Goal: Task Accomplishment & Management: Complete application form

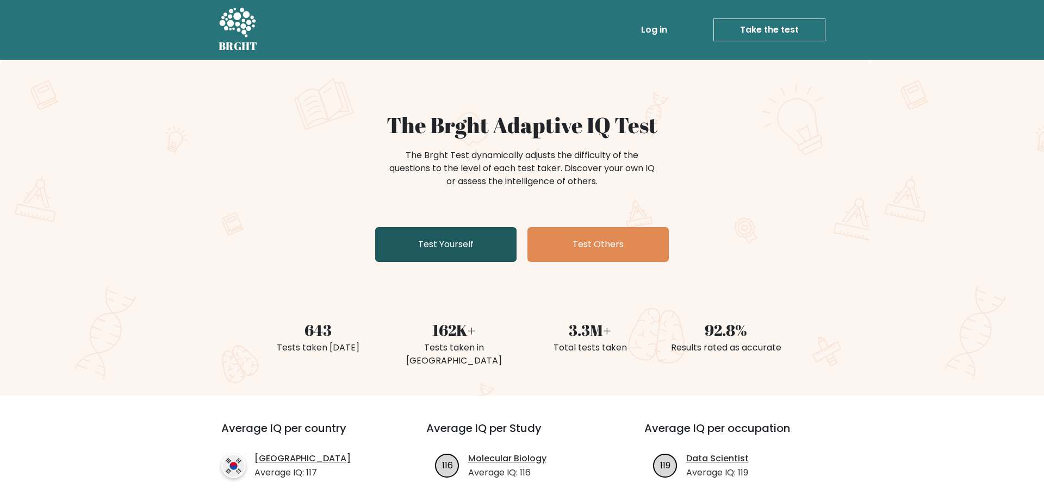
click at [462, 245] on link "Test Yourself" at bounding box center [445, 244] width 141 height 35
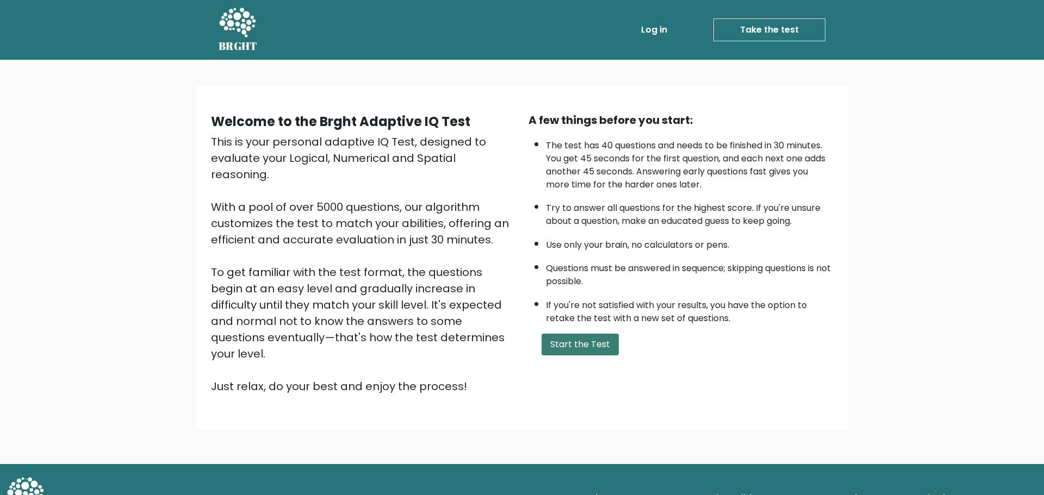
click at [571, 347] on button "Start the Test" at bounding box center [580, 345] width 77 height 22
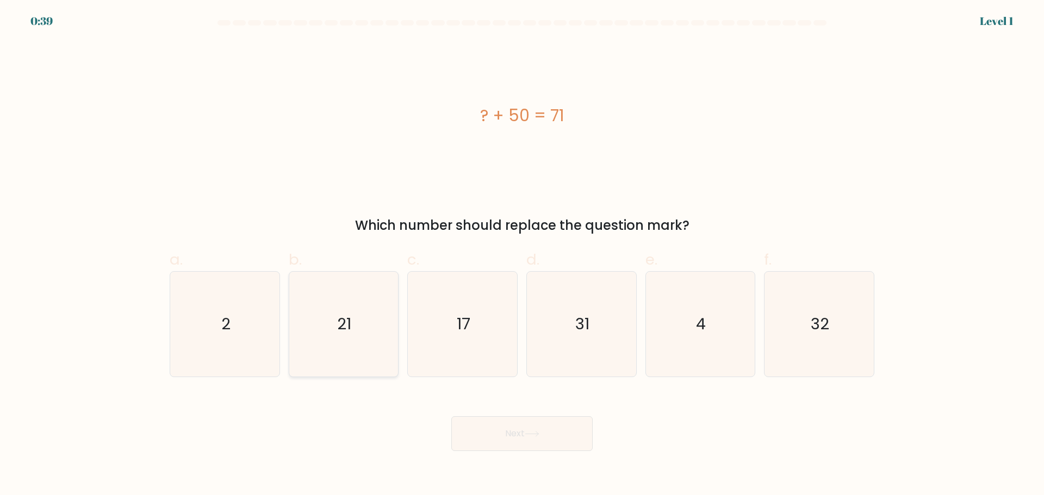
click at [320, 327] on icon "21" at bounding box center [343, 324] width 105 height 105
click at [522, 255] on input "b. 21" at bounding box center [522, 251] width 1 height 7
radio input "true"
click at [462, 429] on button "Next" at bounding box center [521, 433] width 141 height 35
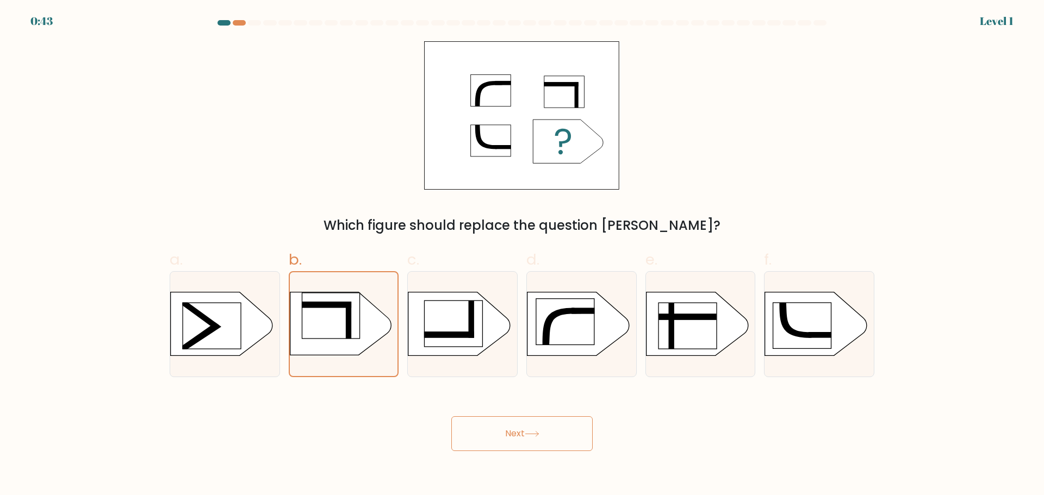
click at [364, 343] on icon at bounding box center [340, 324] width 101 height 63
click at [522, 255] on input "b." at bounding box center [522, 251] width 1 height 7
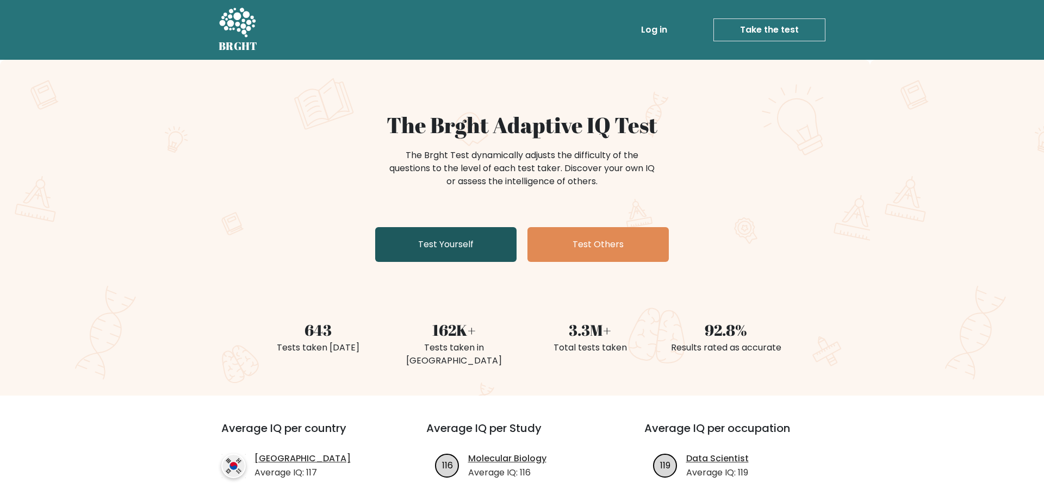
click at [479, 240] on link "Test Yourself" at bounding box center [445, 244] width 141 height 35
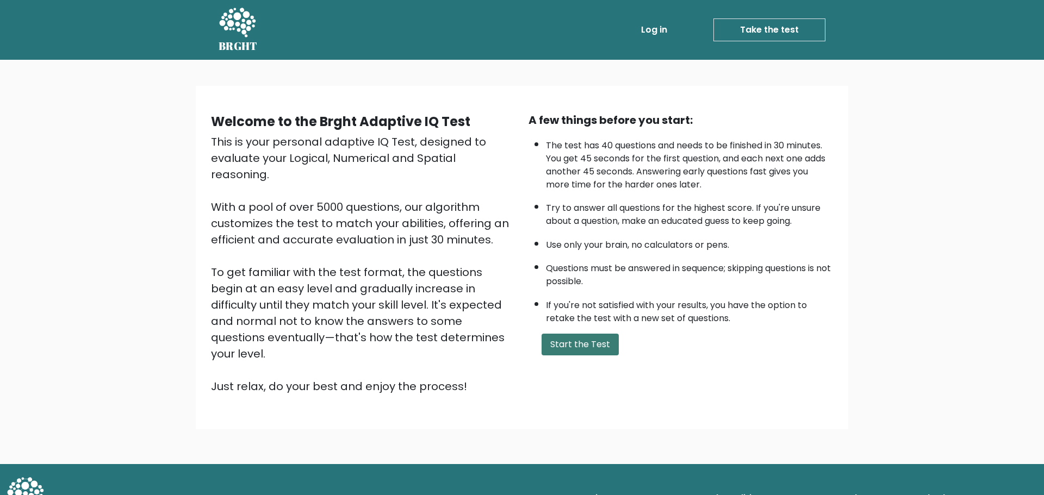
click at [555, 339] on button "Start the Test" at bounding box center [580, 345] width 77 height 22
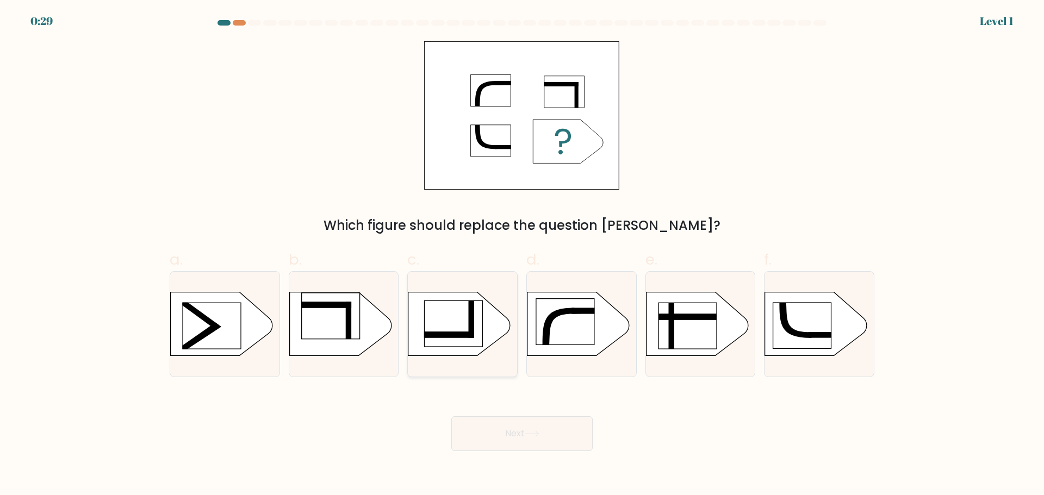
click at [455, 329] on rect at bounding box center [454, 324] width 58 height 46
click at [522, 255] on input "c." at bounding box center [522, 251] width 1 height 7
radio input "true"
click at [469, 430] on button "Next" at bounding box center [521, 433] width 141 height 35
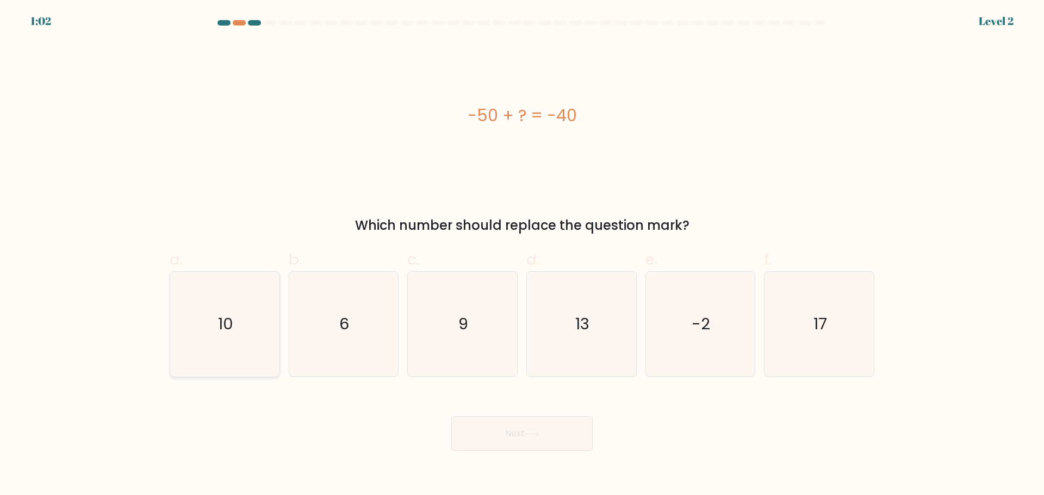
click at [212, 313] on icon "10" at bounding box center [224, 324] width 105 height 105
click at [522, 255] on input "a. 10" at bounding box center [522, 251] width 1 height 7
radio input "true"
click at [521, 452] on body "1:01 Level 2 a." at bounding box center [522, 247] width 1044 height 495
click at [520, 445] on button "Next" at bounding box center [521, 433] width 141 height 35
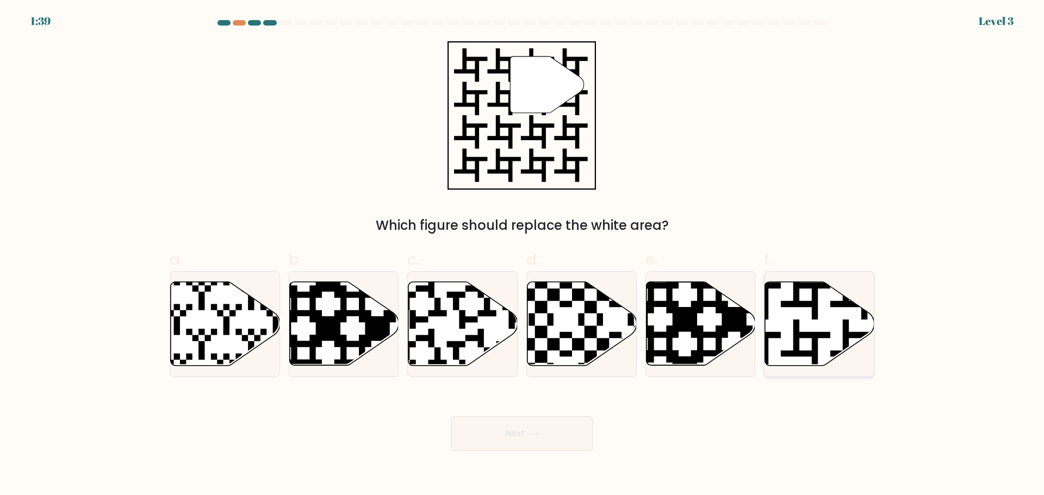
click at [823, 323] on icon at bounding box center [819, 324] width 109 height 84
click at [522, 255] on input "f." at bounding box center [522, 251] width 1 height 7
radio input "true"
click at [559, 420] on button "Next" at bounding box center [521, 433] width 141 height 35
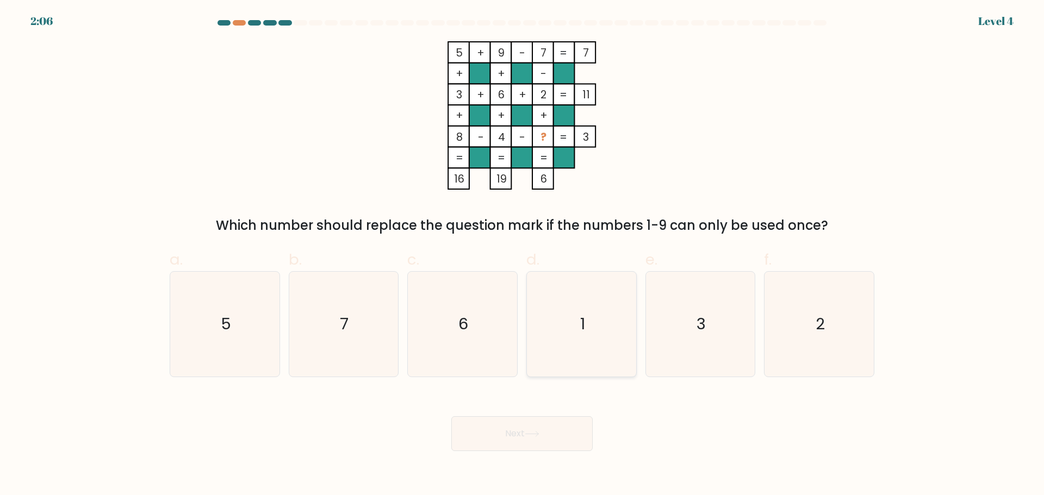
click at [561, 285] on icon "1" at bounding box center [581, 324] width 105 height 105
click at [522, 255] on input "d. 1" at bounding box center [522, 251] width 1 height 7
radio input "true"
click at [527, 444] on button "Next" at bounding box center [521, 433] width 141 height 35
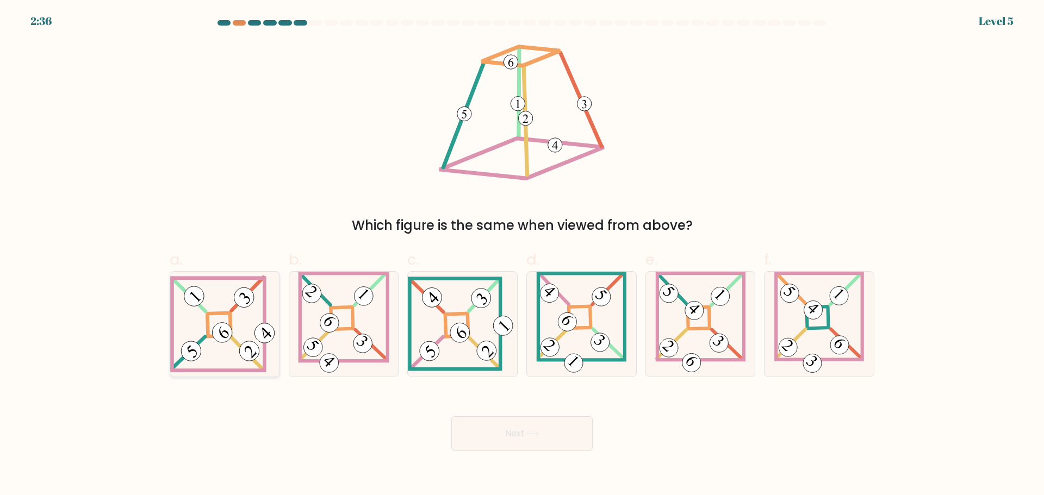
click at [235, 331] on icon at bounding box center [224, 324] width 109 height 97
click at [522, 255] on input "a." at bounding box center [522, 251] width 1 height 7
radio input "true"
click at [469, 428] on button "Next" at bounding box center [521, 433] width 141 height 35
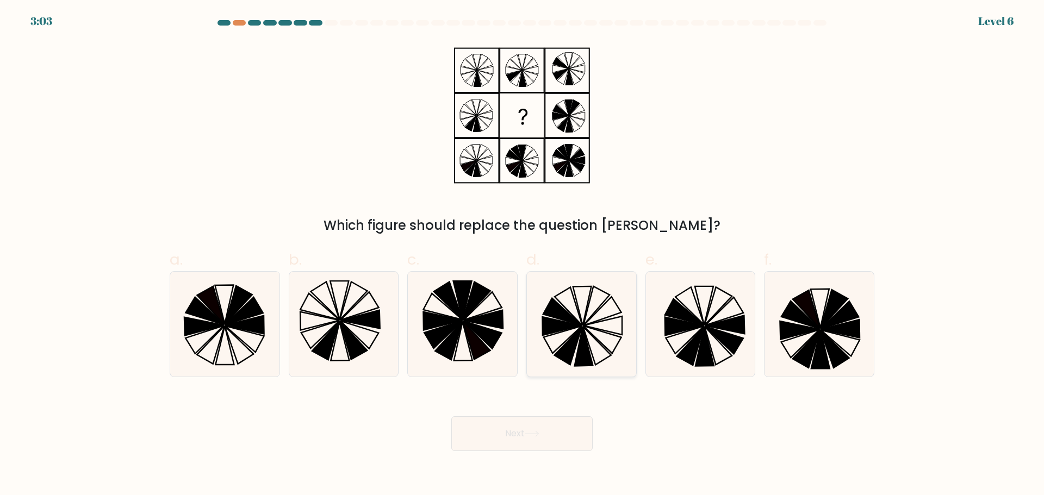
click at [557, 327] on icon at bounding box center [561, 326] width 39 height 18
click at [522, 255] on input "d." at bounding box center [522, 251] width 1 height 7
radio input "true"
click at [508, 437] on button "Next" at bounding box center [521, 433] width 141 height 35
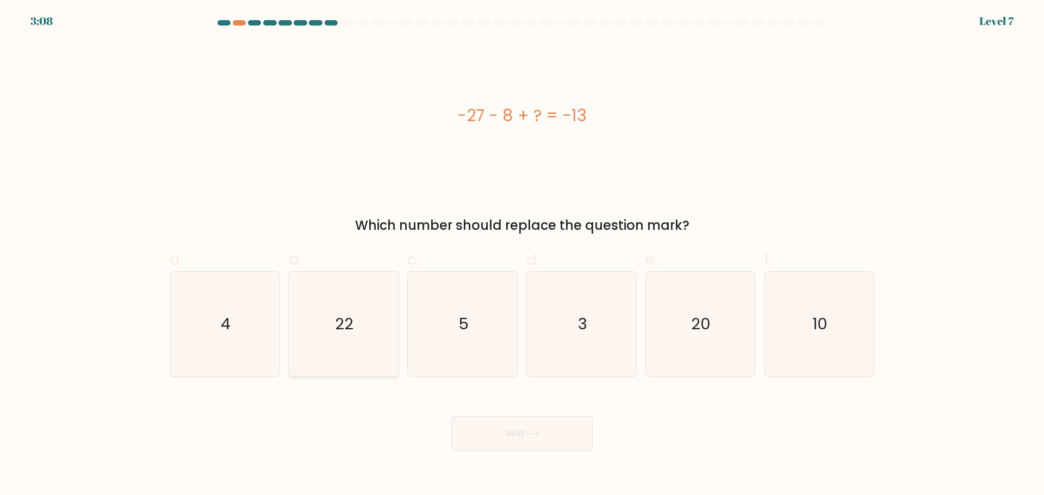
click at [315, 365] on icon "22" at bounding box center [343, 324] width 105 height 105
click at [522, 255] on input "b. 22" at bounding box center [522, 251] width 1 height 7
radio input "true"
click at [457, 429] on button "Next" at bounding box center [521, 433] width 141 height 35
click at [475, 430] on button "Next" at bounding box center [521, 433] width 141 height 35
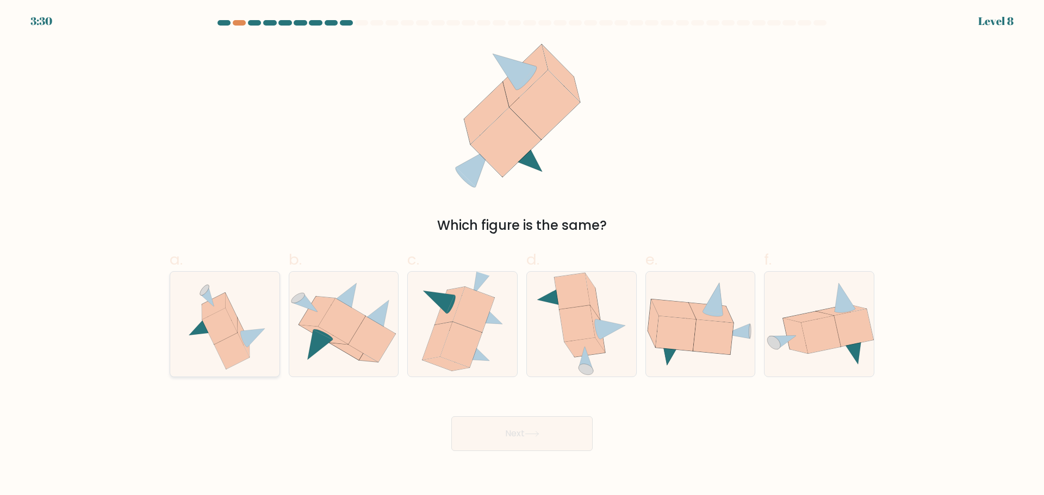
click at [237, 310] on icon at bounding box center [224, 324] width 97 height 105
click at [522, 255] on input "a." at bounding box center [522, 251] width 1 height 7
radio input "true"
click at [543, 428] on button "Next" at bounding box center [521, 433] width 141 height 35
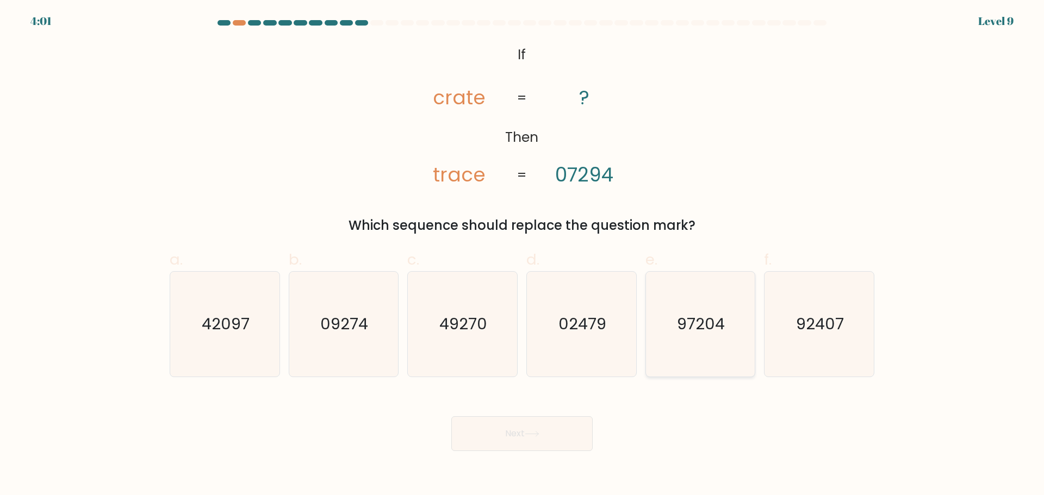
click at [715, 362] on icon "97204" at bounding box center [700, 324] width 105 height 105
click at [522, 255] on input "e. 97204" at bounding box center [522, 251] width 1 height 7
radio input "true"
click at [565, 437] on button "Next" at bounding box center [521, 433] width 141 height 35
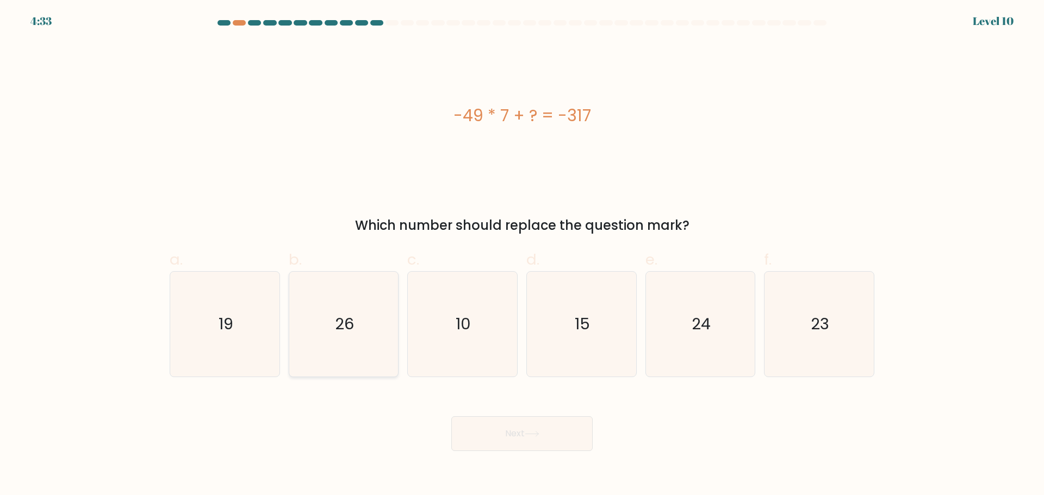
click at [368, 296] on icon "26" at bounding box center [343, 324] width 105 height 105
click at [522, 255] on input "b. 26" at bounding box center [522, 251] width 1 height 7
radio input "true"
click at [480, 443] on button "Next" at bounding box center [521, 433] width 141 height 35
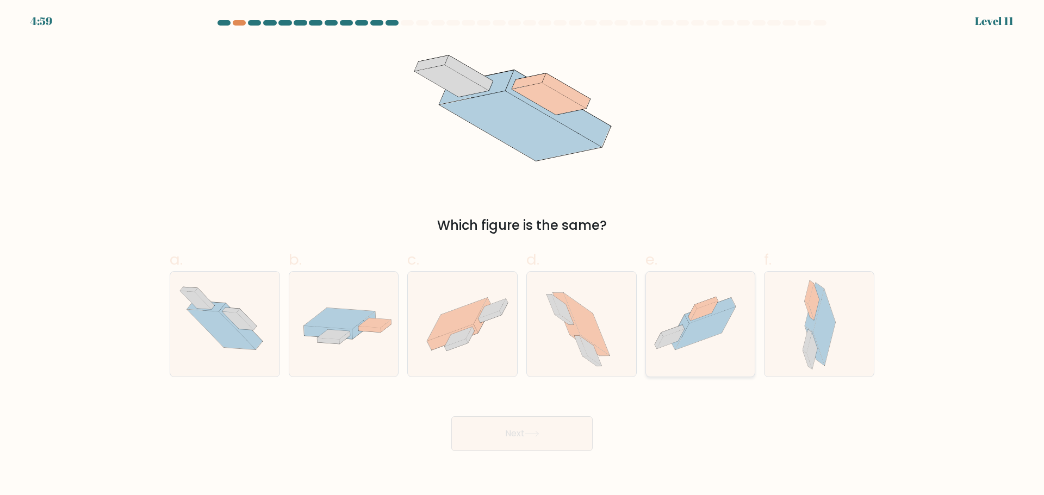
click at [715, 316] on icon at bounding box center [705, 328] width 60 height 43
click at [522, 255] on input "e." at bounding box center [522, 251] width 1 height 7
radio input "true"
click at [556, 441] on button "Next" at bounding box center [521, 433] width 141 height 35
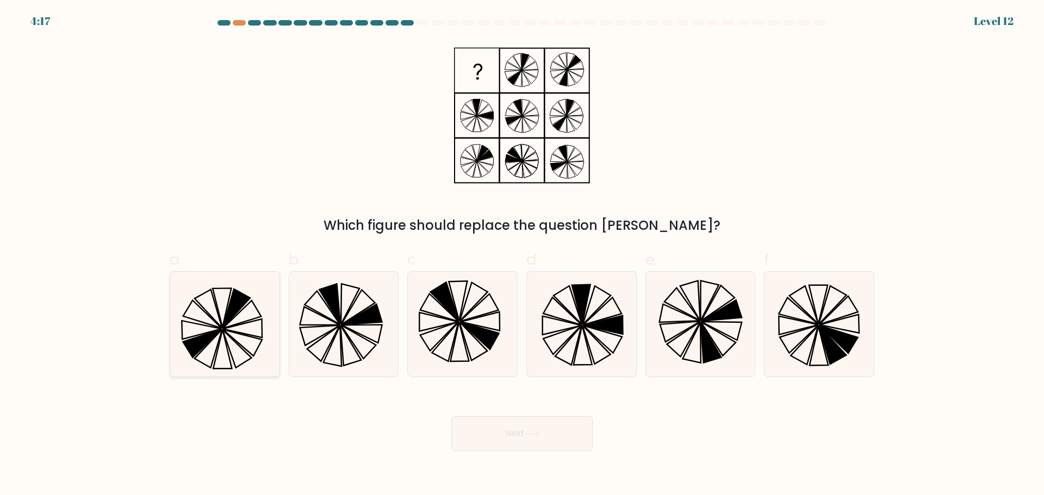
click at [202, 325] on icon at bounding box center [202, 330] width 40 height 18
click at [522, 255] on input "a." at bounding box center [522, 251] width 1 height 7
radio input "true"
click at [337, 326] on icon at bounding box center [320, 335] width 40 height 20
click at [522, 255] on input "b." at bounding box center [522, 251] width 1 height 7
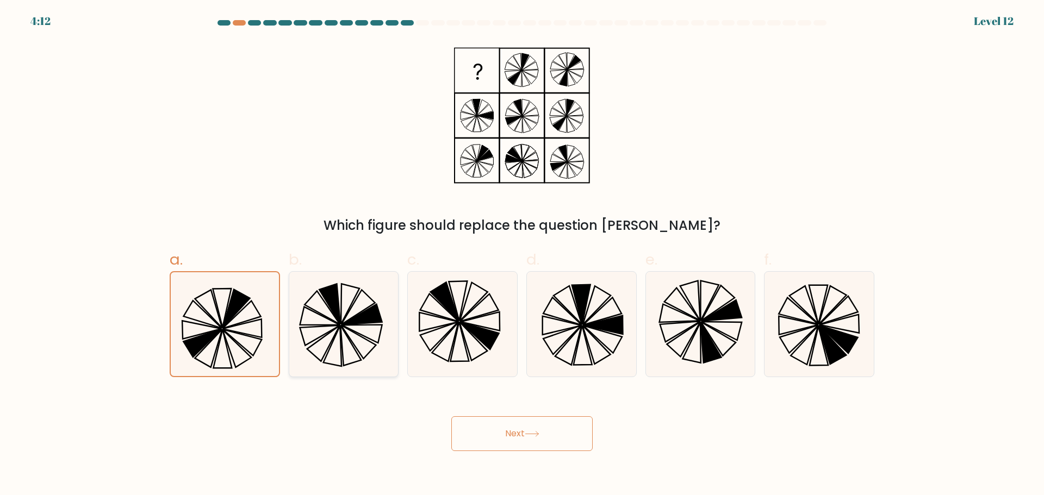
radio input "true"
click at [218, 326] on icon at bounding box center [202, 314] width 39 height 28
click at [522, 255] on input "a." at bounding box center [522, 251] width 1 height 7
radio input "true"
click at [488, 435] on button "Next" at bounding box center [521, 433] width 141 height 35
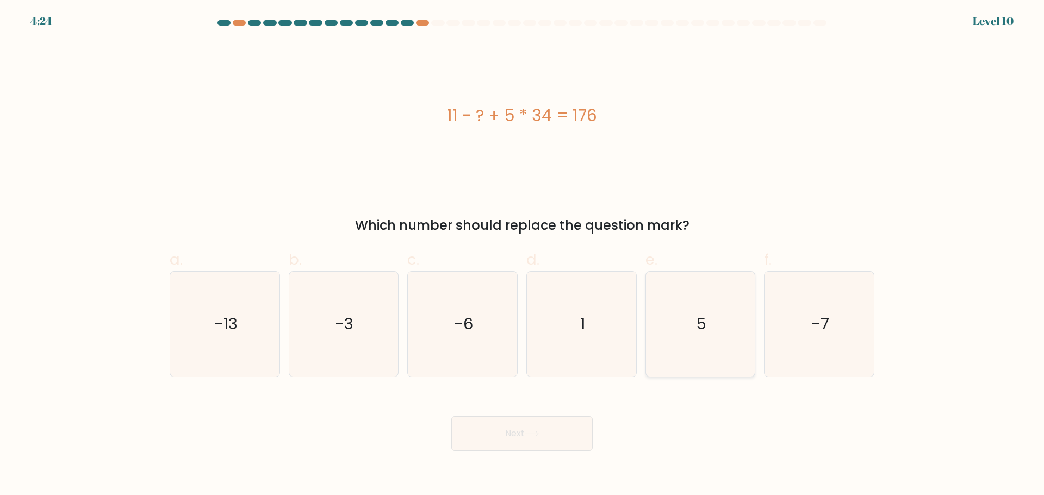
click at [717, 318] on icon "5" at bounding box center [700, 324] width 105 height 105
click at [522, 255] on input "e. 5" at bounding box center [522, 251] width 1 height 7
radio input "true"
click at [561, 421] on button "Next" at bounding box center [521, 433] width 141 height 35
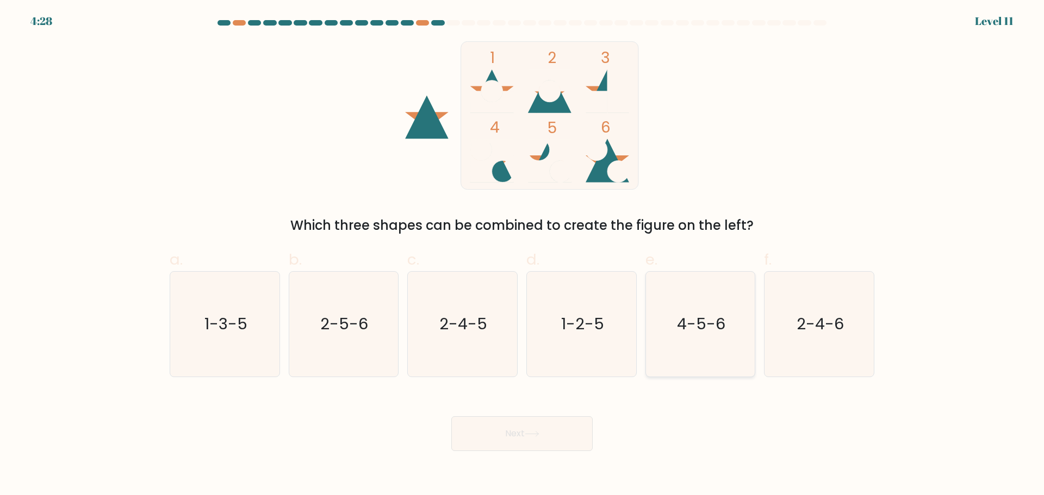
click at [703, 326] on text "4-5-6" at bounding box center [701, 324] width 48 height 22
click at [522, 255] on input "e. 4-5-6" at bounding box center [522, 251] width 1 height 7
radio input "true"
click at [563, 432] on button "Next" at bounding box center [521, 433] width 141 height 35
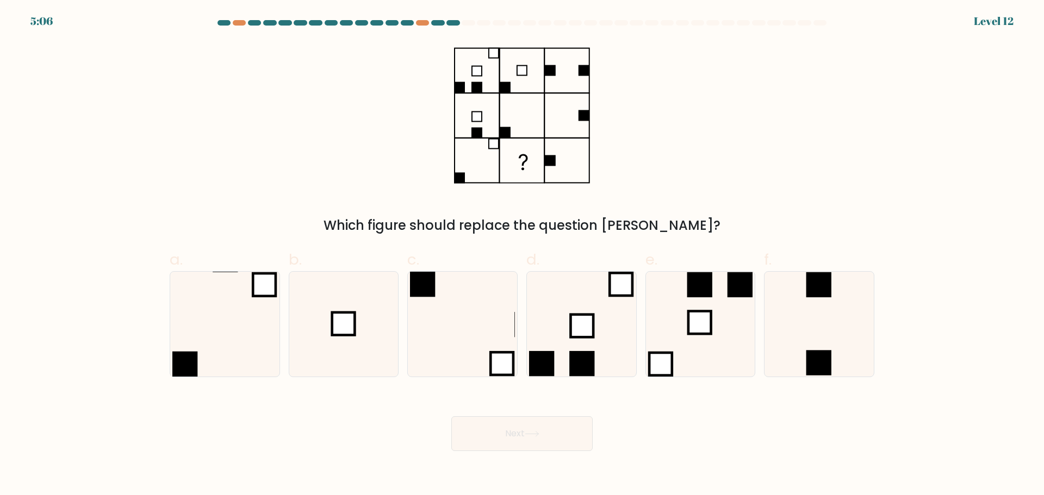
click at [240, 26] on div at bounding box center [522, 25] width 718 height 10
click at [363, 316] on icon at bounding box center [343, 324] width 105 height 105
click at [522, 255] on input "b." at bounding box center [522, 251] width 1 height 7
radio input "true"
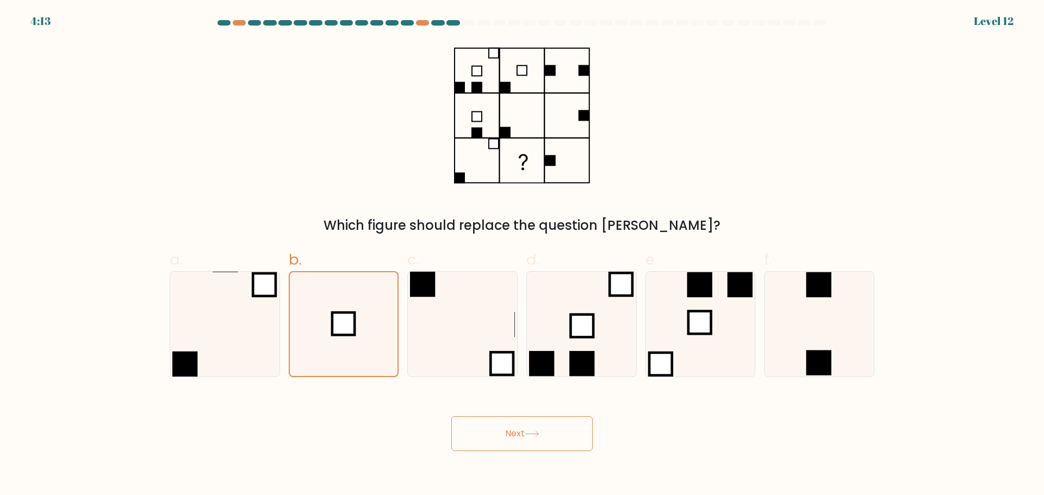
click at [632, 146] on div "Which figure should replace the question mark?" at bounding box center [522, 138] width 718 height 194
click at [699, 216] on div "Which figure should replace the question mark?" at bounding box center [522, 226] width 692 height 20
click at [204, 347] on icon at bounding box center [224, 324] width 105 height 105
click at [522, 255] on input "a." at bounding box center [522, 251] width 1 height 7
radio input "true"
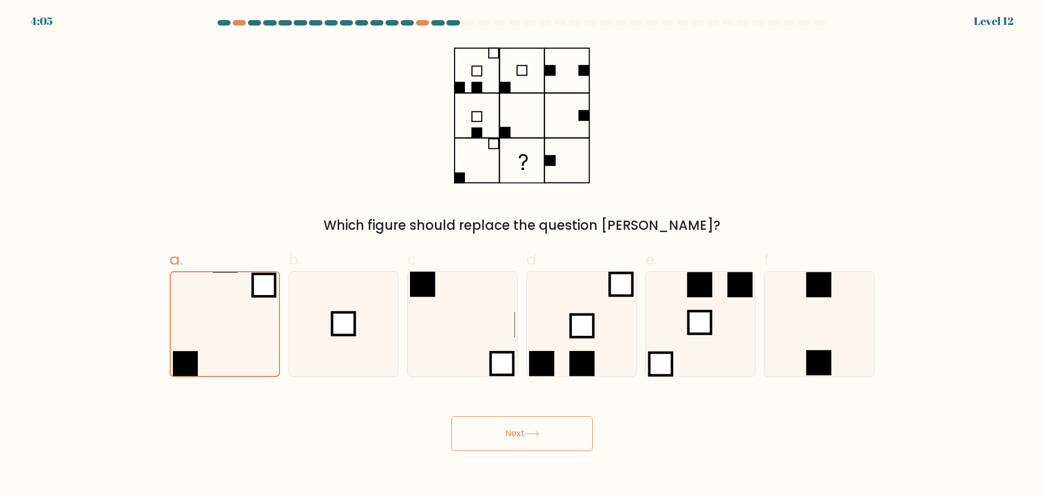
click at [492, 435] on button "Next" at bounding box center [521, 433] width 141 height 35
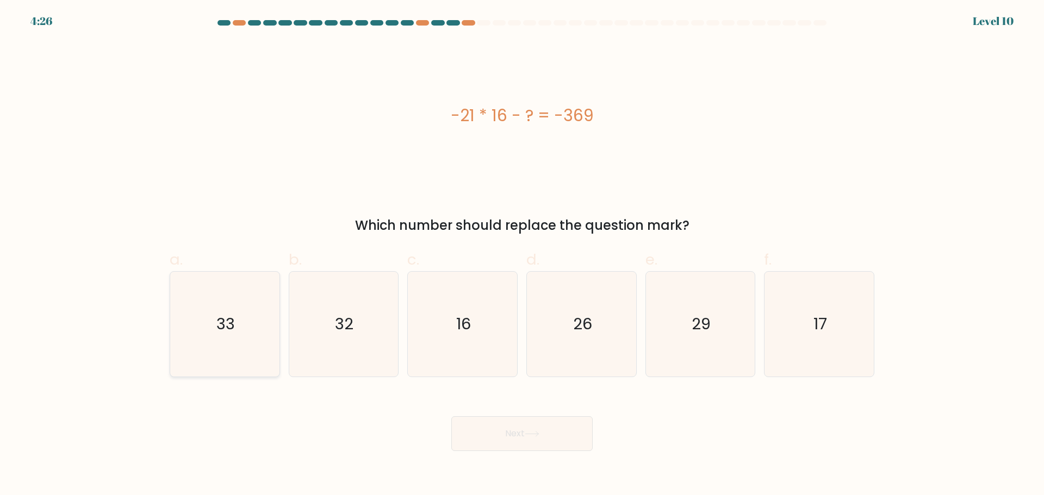
click at [241, 347] on icon "33" at bounding box center [224, 324] width 105 height 105
click at [522, 255] on input "a. 33" at bounding box center [522, 251] width 1 height 7
radio input "true"
click at [534, 446] on button "Next" at bounding box center [521, 433] width 141 height 35
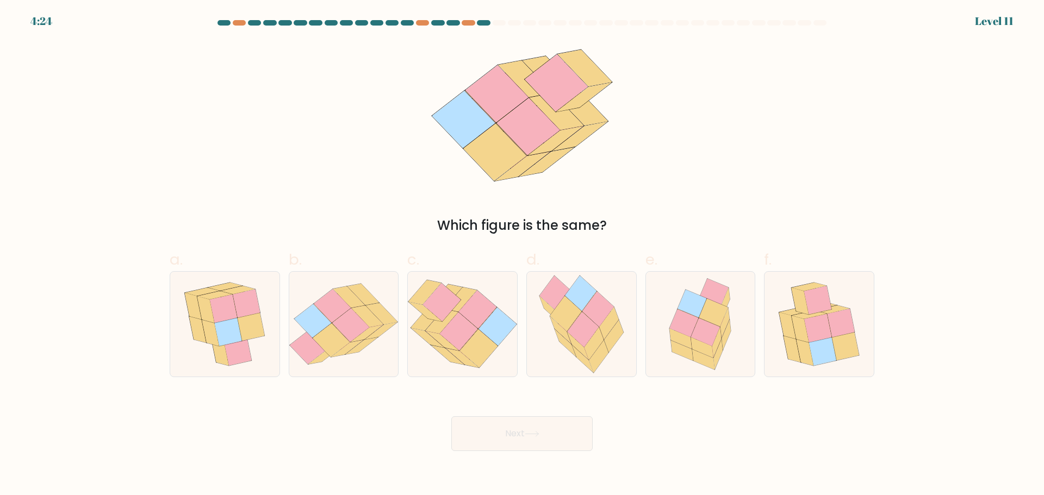
click at [537, 428] on button "Next" at bounding box center [521, 433] width 141 height 35
click at [566, 197] on div "Which figure is the same?" at bounding box center [522, 138] width 718 height 194
click at [811, 308] on icon at bounding box center [817, 300] width 27 height 28
click at [522, 255] on input "f." at bounding box center [522, 251] width 1 height 7
radio input "true"
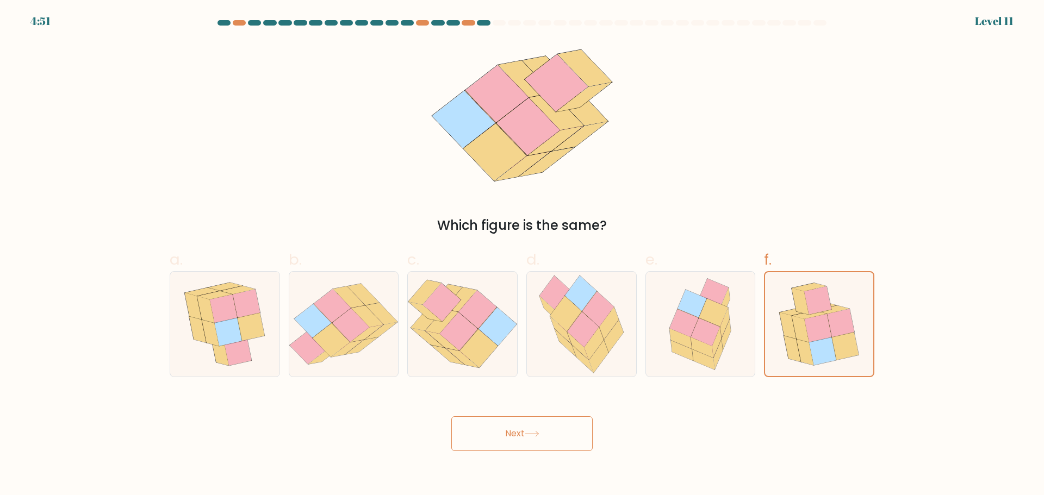
click at [552, 446] on button "Next" at bounding box center [521, 433] width 141 height 35
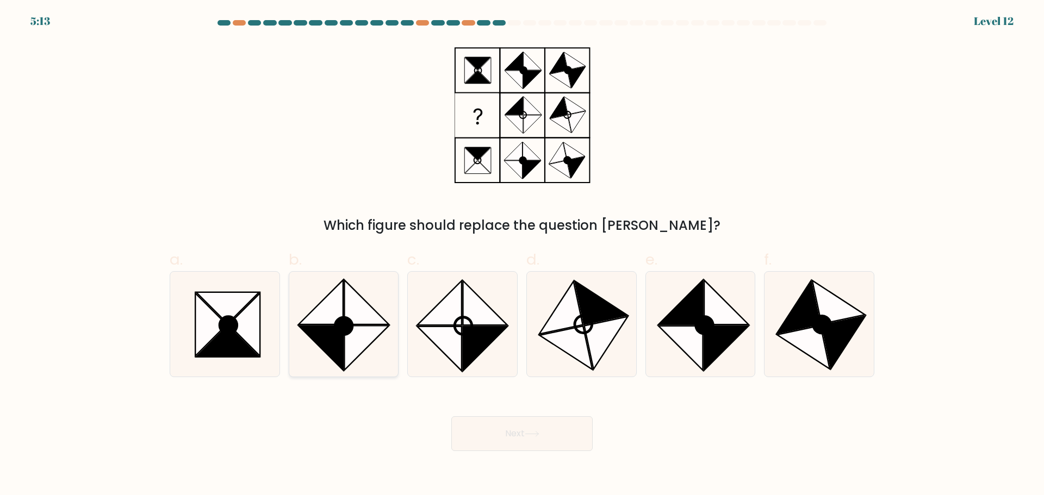
click at [323, 323] on icon at bounding box center [321, 302] width 45 height 45
click at [522, 255] on input "b." at bounding box center [522, 251] width 1 height 7
radio input "true"
click at [192, 303] on icon at bounding box center [224, 324] width 105 height 105
click at [522, 255] on input "a." at bounding box center [522, 251] width 1 height 7
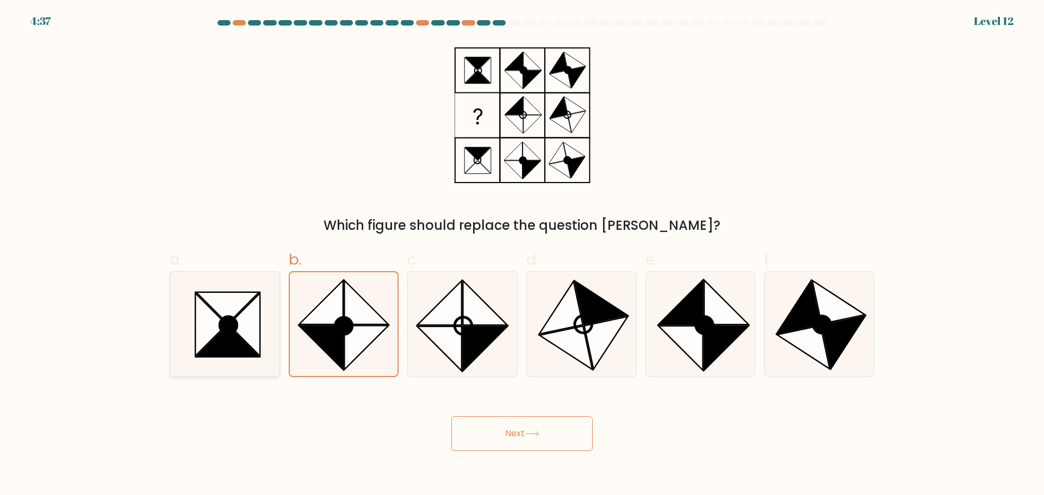
radio input "true"
click at [488, 442] on button "Next" at bounding box center [521, 433] width 141 height 35
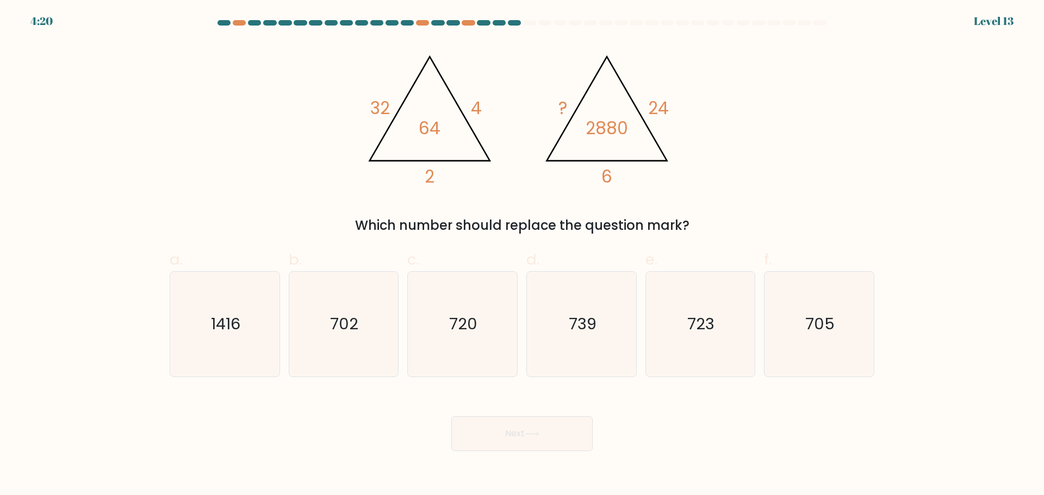
click at [519, 329] on div "c. 720" at bounding box center [462, 312] width 119 height 128
click at [488, 328] on icon "720" at bounding box center [462, 324] width 105 height 105
click at [522, 255] on input "c. 720" at bounding box center [522, 251] width 1 height 7
radio input "true"
click at [516, 428] on button "Next" at bounding box center [521, 433] width 141 height 35
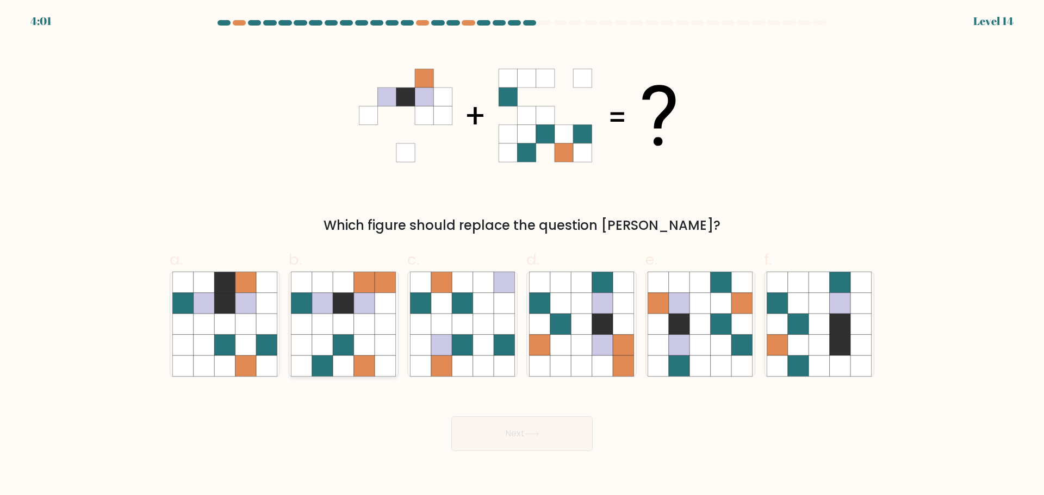
click at [382, 334] on icon at bounding box center [385, 324] width 21 height 21
click at [522, 255] on input "b." at bounding box center [522, 251] width 1 height 7
radio input "true"
click at [476, 430] on button "Next" at bounding box center [521, 433] width 141 height 35
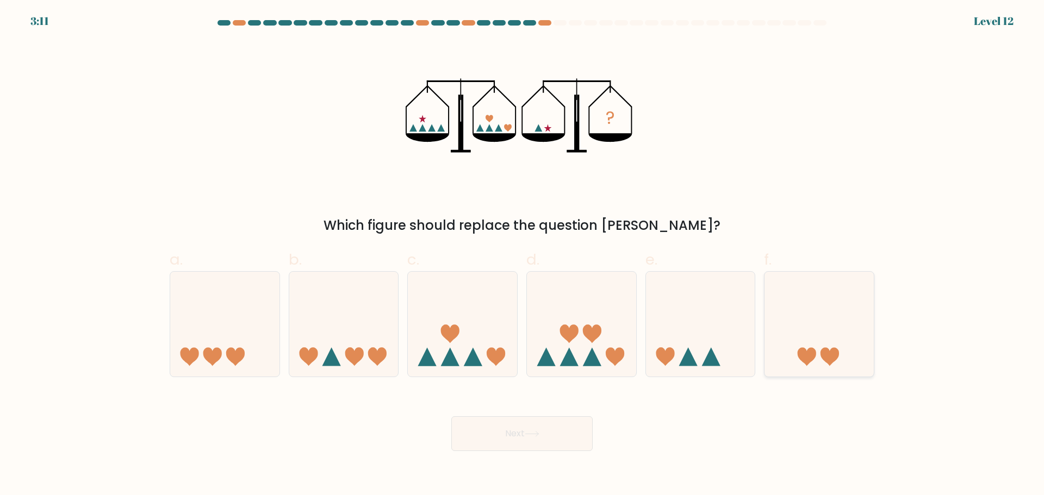
click at [812, 347] on icon at bounding box center [818, 324] width 109 height 90
click at [522, 255] on input "f." at bounding box center [522, 251] width 1 height 7
radio input "true"
click at [570, 443] on button "Next" at bounding box center [521, 433] width 141 height 35
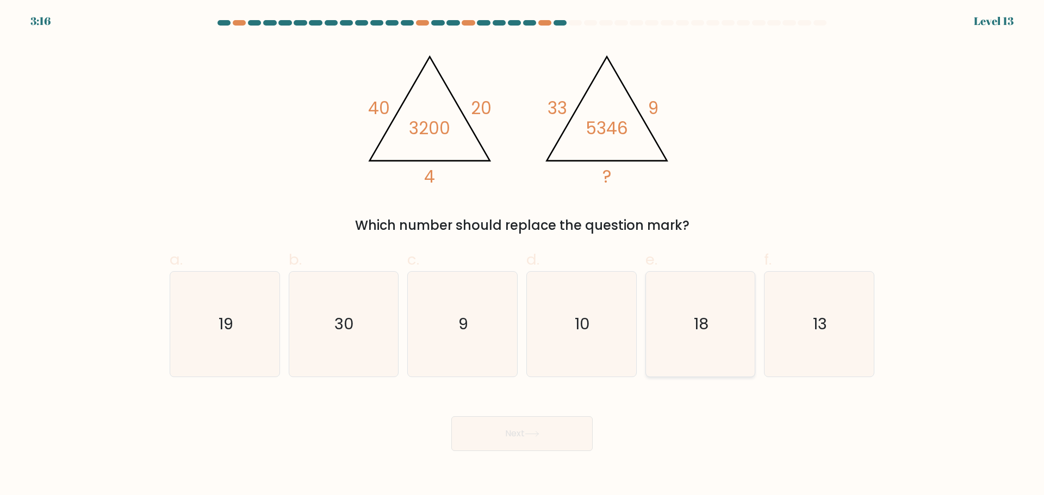
click at [684, 292] on icon "18" at bounding box center [700, 324] width 105 height 105
click at [522, 255] on input "e. 18" at bounding box center [522, 251] width 1 height 7
radio input "true"
click at [558, 421] on button "Next" at bounding box center [521, 433] width 141 height 35
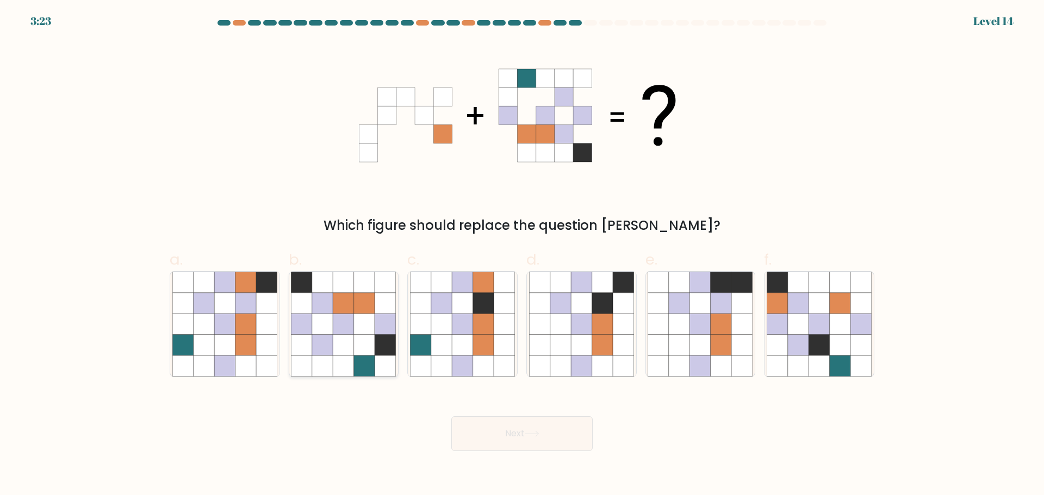
click at [326, 327] on icon at bounding box center [322, 324] width 21 height 21
click at [522, 255] on input "b." at bounding box center [522, 251] width 1 height 7
radio input "true"
click at [503, 445] on button "Next" at bounding box center [521, 433] width 141 height 35
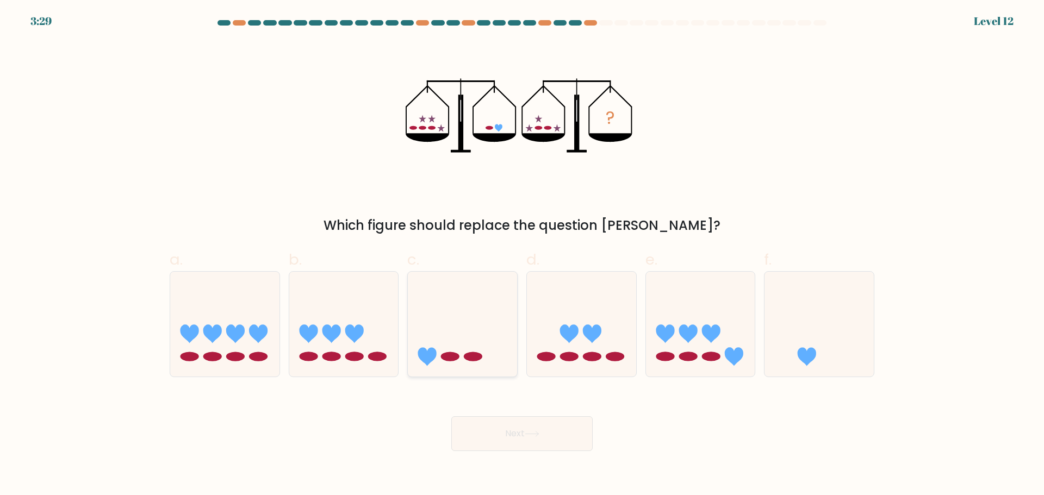
click at [421, 332] on icon at bounding box center [462, 324] width 109 height 90
click at [522, 255] on input "c." at bounding box center [522, 251] width 1 height 7
radio input "true"
click at [506, 443] on button "Next" at bounding box center [521, 433] width 141 height 35
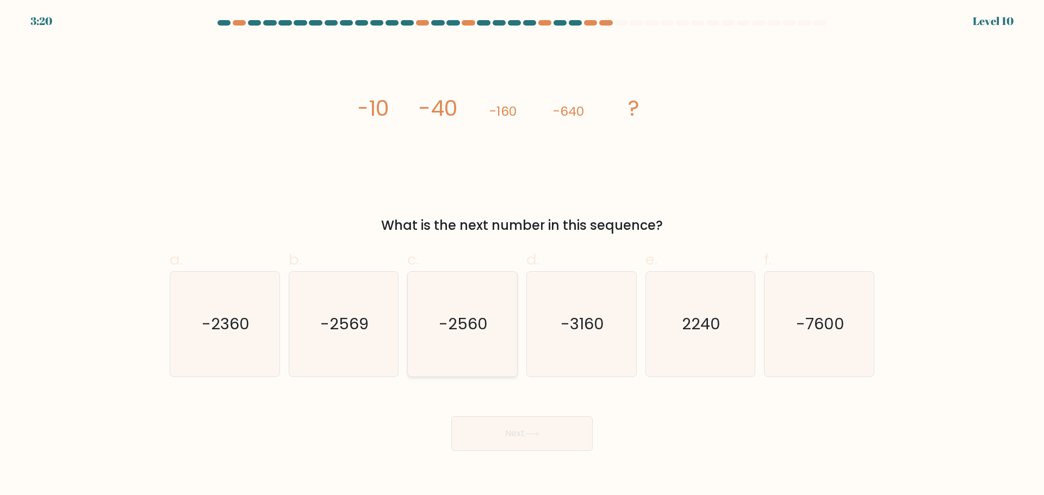
click at [429, 315] on icon "-2560" at bounding box center [462, 324] width 105 height 105
click at [522, 255] on input "c. -2560" at bounding box center [522, 251] width 1 height 7
radio input "true"
click at [518, 417] on button "Next" at bounding box center [521, 433] width 141 height 35
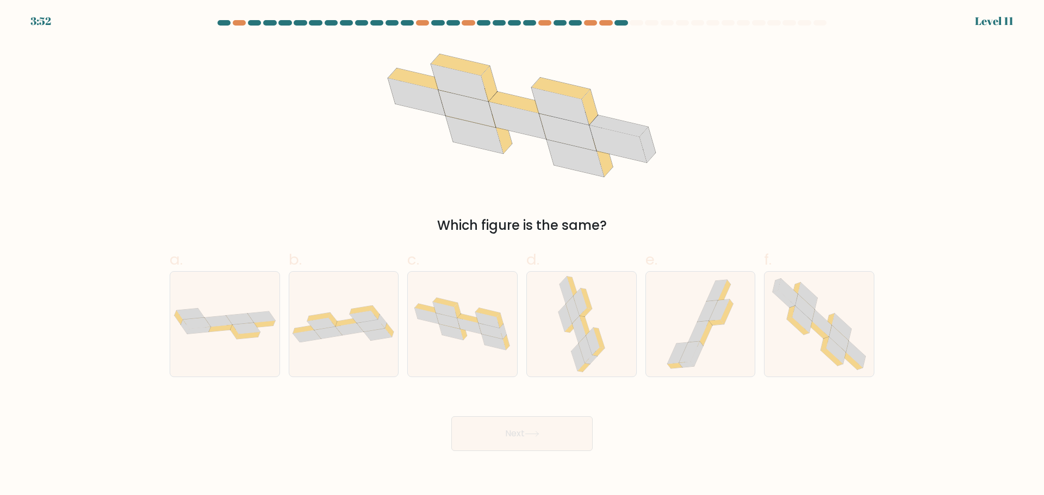
click at [789, 395] on div "Next" at bounding box center [522, 420] width 718 height 61
click at [793, 375] on icon at bounding box center [819, 324] width 107 height 105
click at [522, 255] on input "f." at bounding box center [522, 251] width 1 height 7
radio input "true"
click at [557, 439] on button "Next" at bounding box center [521, 433] width 141 height 35
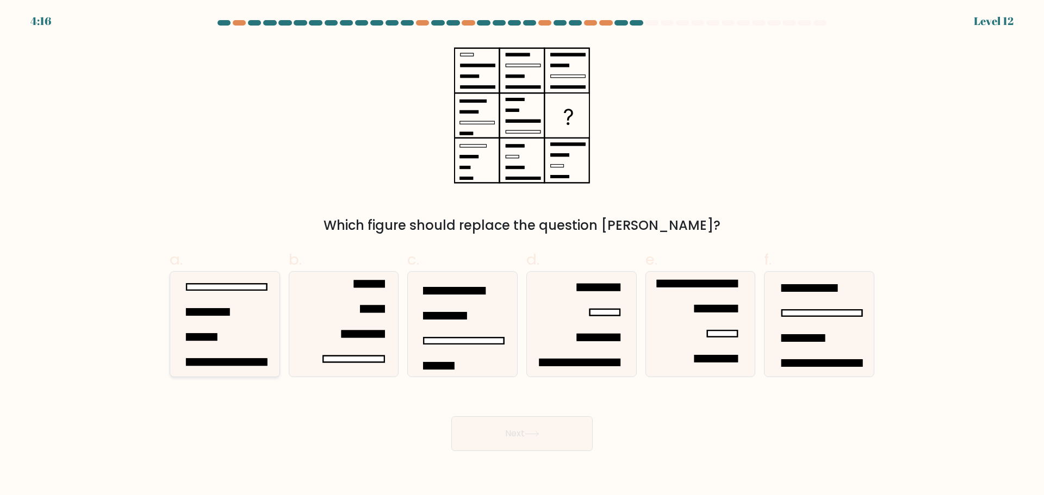
click at [196, 313] on rect at bounding box center [207, 312] width 42 height 7
click at [522, 255] on input "a." at bounding box center [522, 251] width 1 height 7
radio input "true"
click at [497, 426] on button "Next" at bounding box center [521, 433] width 141 height 35
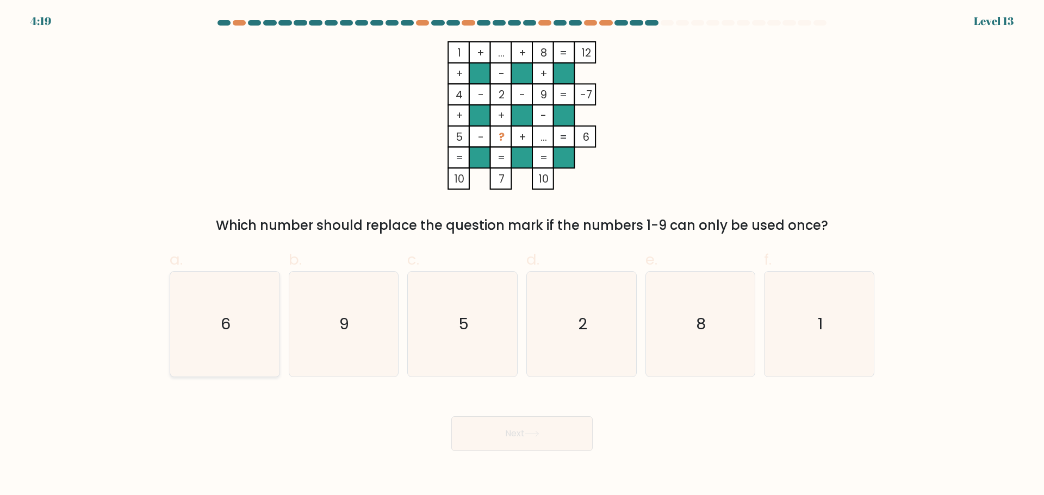
click at [206, 362] on icon "6" at bounding box center [224, 324] width 105 height 105
click at [522, 255] on input "a. 6" at bounding box center [522, 251] width 1 height 7
radio input "true"
click at [494, 437] on button "Next" at bounding box center [521, 433] width 141 height 35
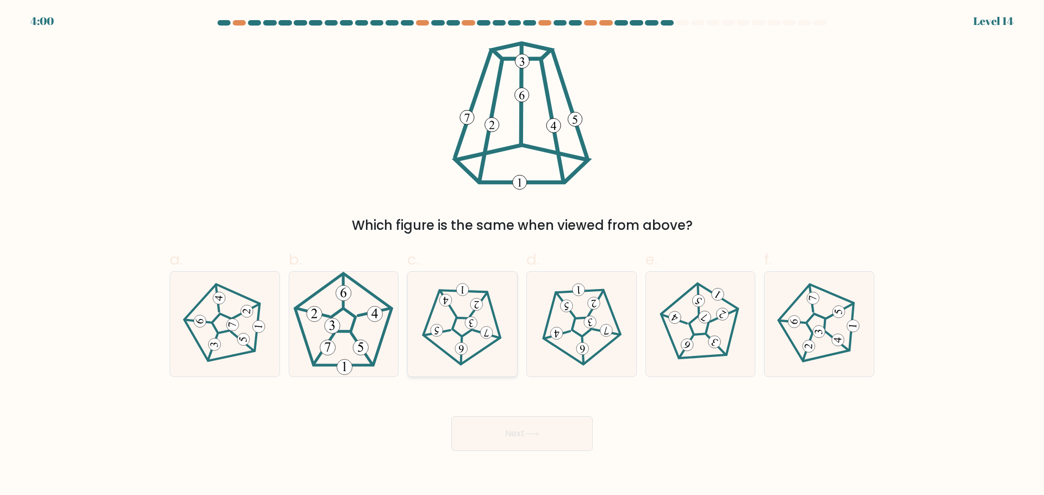
click at [464, 351] on 541 at bounding box center [461, 349] width 13 height 13
click at [522, 255] on input "c." at bounding box center [522, 251] width 1 height 7
radio input "true"
click at [496, 434] on button "Next" at bounding box center [521, 433] width 141 height 35
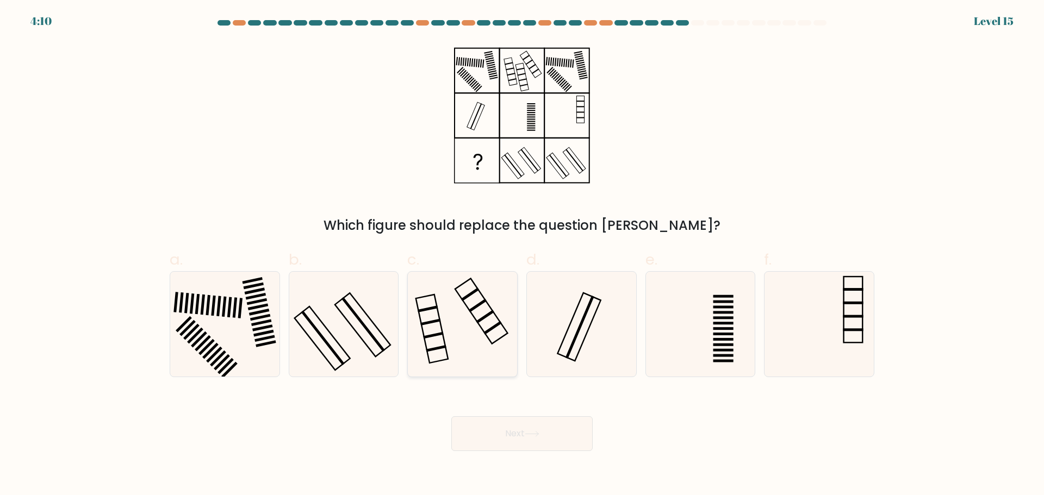
click at [470, 345] on icon at bounding box center [462, 324] width 105 height 105
click at [522, 255] on input "c." at bounding box center [522, 251] width 1 height 7
radio input "true"
click at [470, 443] on button "Next" at bounding box center [521, 433] width 141 height 35
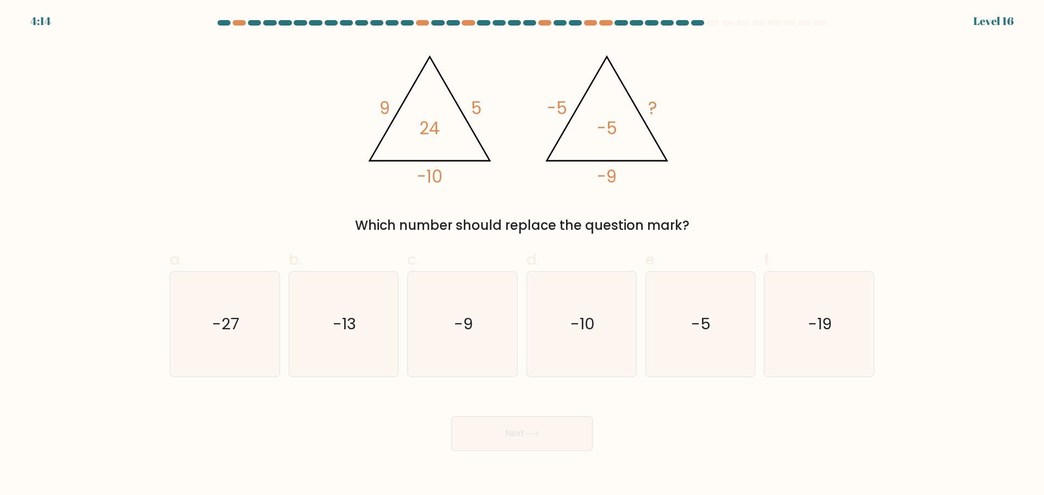
click at [470, 443] on button "Next" at bounding box center [521, 433] width 141 height 35
click at [458, 356] on icon "-9" at bounding box center [462, 324] width 105 height 105
click at [522, 255] on input "c. -9" at bounding box center [522, 251] width 1 height 7
radio input "true"
click at [490, 441] on button "Next" at bounding box center [521, 433] width 141 height 35
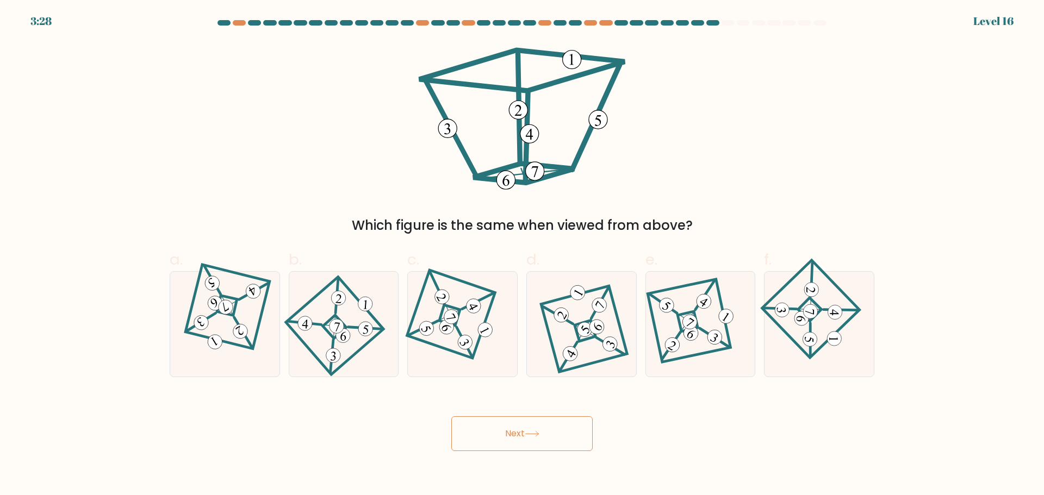
click at [490, 441] on button "Next" at bounding box center [521, 433] width 141 height 35
click at [693, 353] on icon at bounding box center [700, 324] width 73 height 84
click at [522, 255] on input "e." at bounding box center [522, 251] width 1 height 7
radio input "true"
click at [509, 451] on body "3:24 Level 17" at bounding box center [522, 247] width 1044 height 495
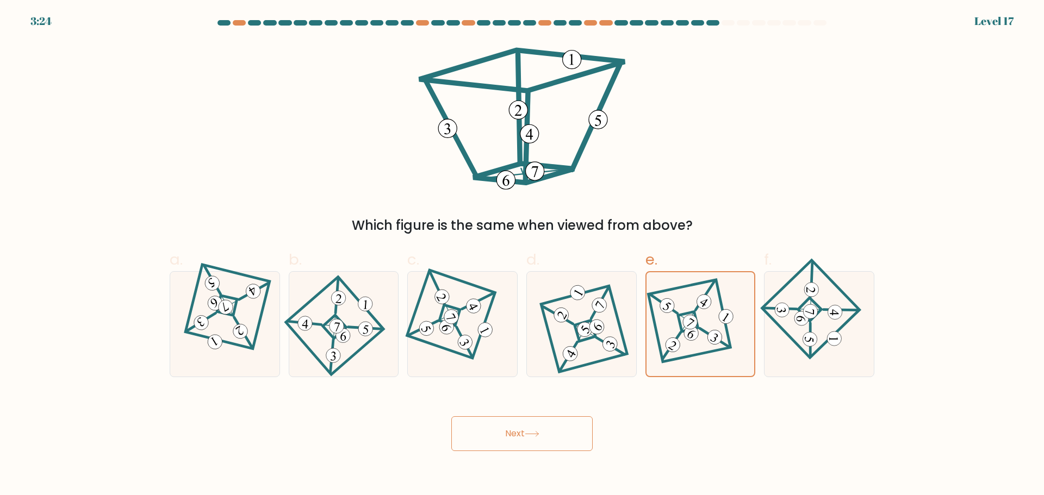
click at [515, 432] on button "Next" at bounding box center [521, 433] width 141 height 35
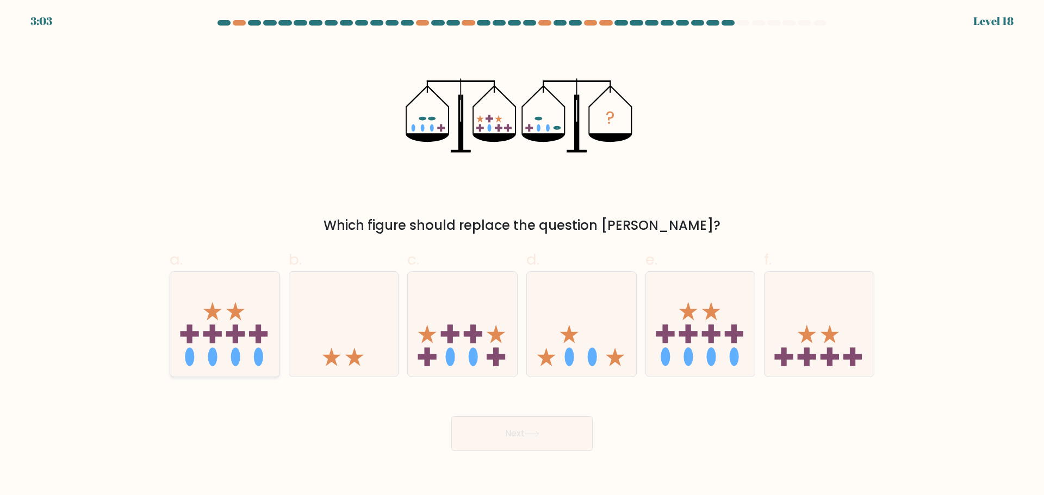
click at [211, 294] on icon at bounding box center [224, 324] width 109 height 90
click at [522, 255] on input "a." at bounding box center [522, 251] width 1 height 7
radio input "true"
click at [517, 436] on button "Next" at bounding box center [521, 433] width 141 height 35
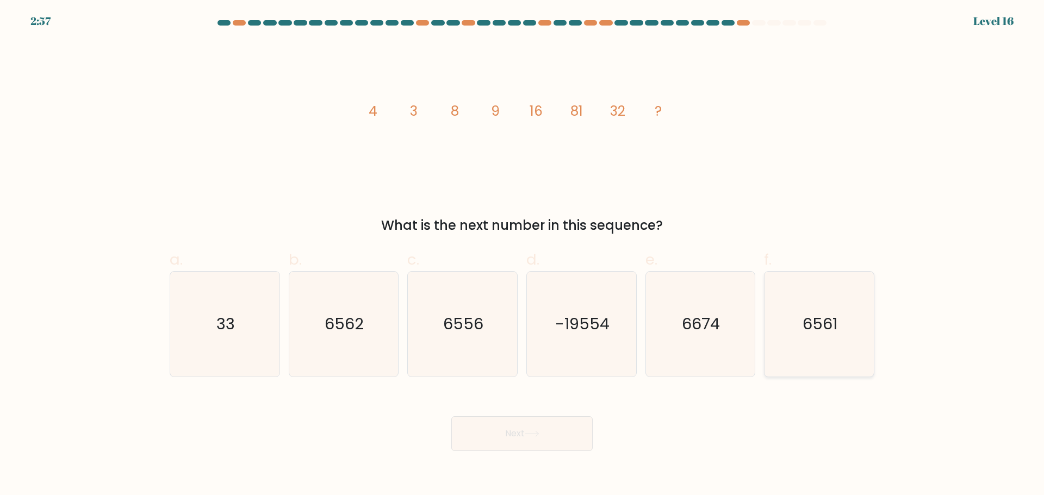
click at [803, 365] on icon "6561" at bounding box center [819, 324] width 105 height 105
click at [522, 255] on input "f. 6561" at bounding box center [522, 251] width 1 height 7
radio input "true"
click at [574, 439] on button "Next" at bounding box center [521, 433] width 141 height 35
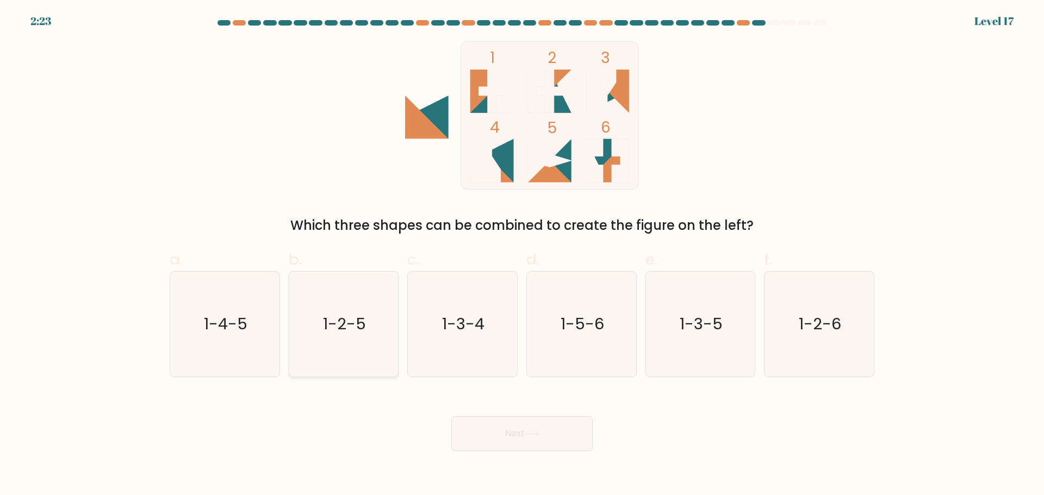
click at [326, 353] on icon "1-2-5" at bounding box center [343, 324] width 105 height 105
click at [522, 255] on input "b. 1-2-5" at bounding box center [522, 251] width 1 height 7
radio input "true"
click at [433, 341] on icon "1-3-4" at bounding box center [462, 324] width 105 height 105
click at [522, 255] on input "c. 1-3-4" at bounding box center [522, 251] width 1 height 7
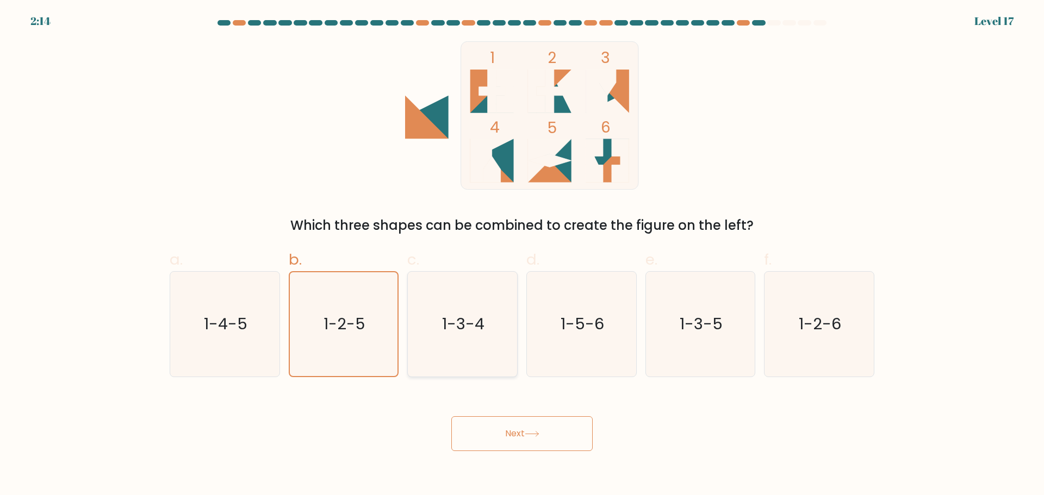
radio input "true"
click at [540, 347] on icon "1-5-6" at bounding box center [581, 324] width 105 height 105
click at [522, 255] on input "d. 1-5-6" at bounding box center [522, 251] width 1 height 7
radio input "true"
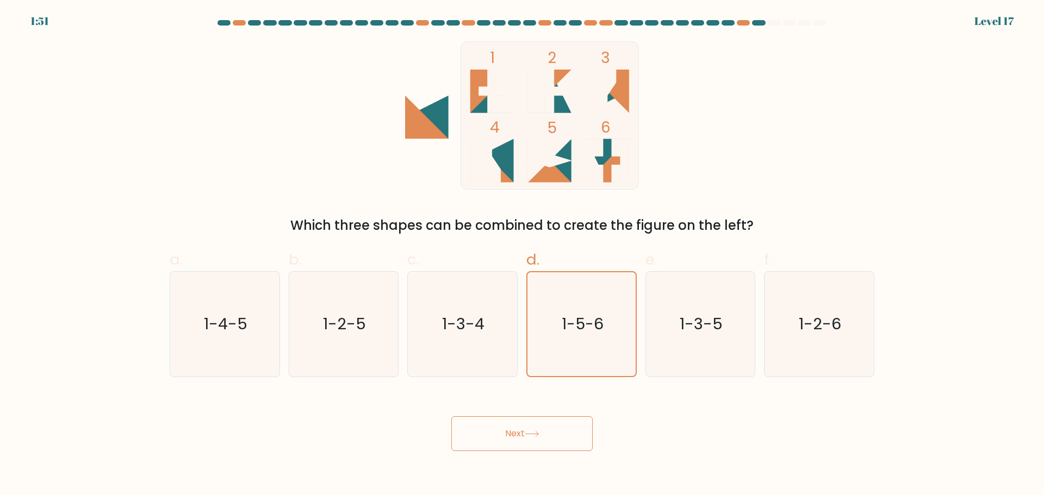
click at [507, 427] on button "Next" at bounding box center [521, 433] width 141 height 35
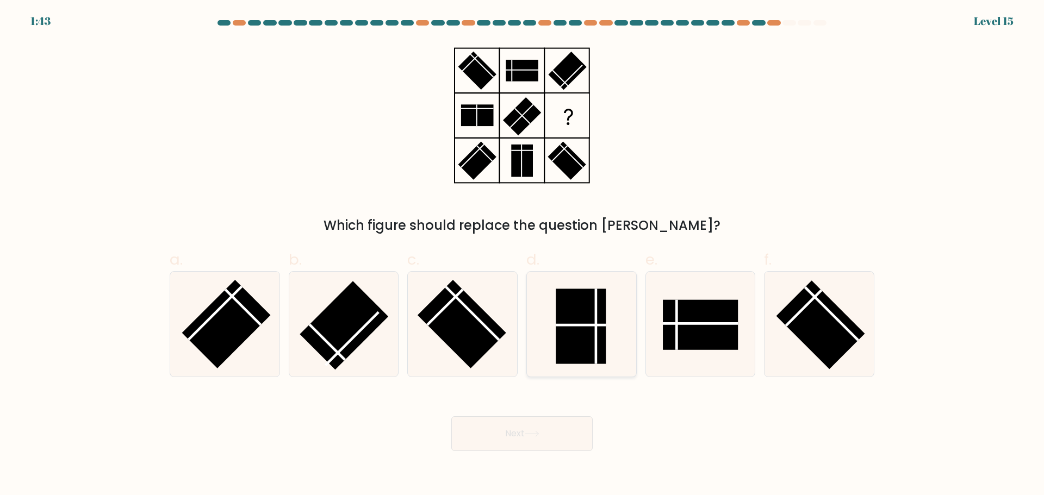
click at [556, 340] on rect at bounding box center [581, 326] width 50 height 75
click at [522, 255] on input "d." at bounding box center [522, 251] width 1 height 7
radio input "true"
click at [520, 424] on button "Next" at bounding box center [521, 433] width 141 height 35
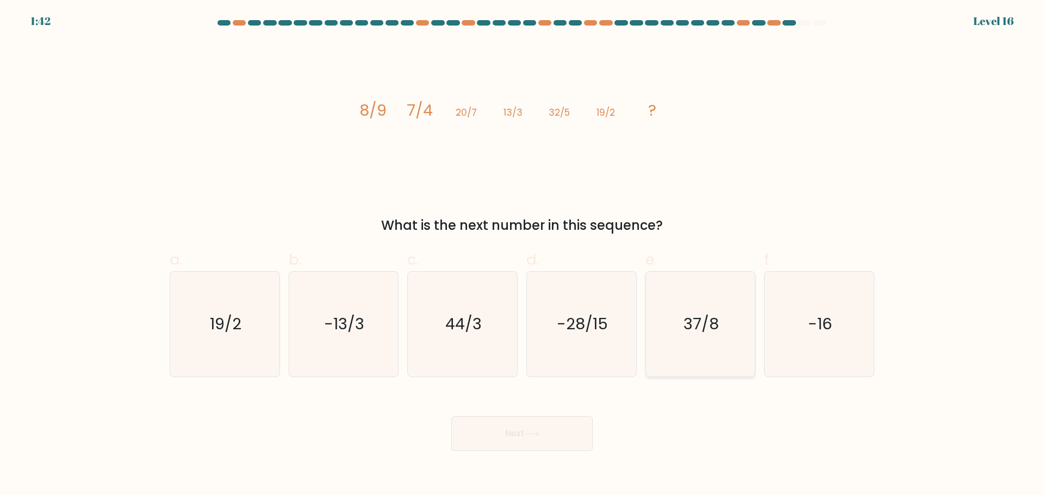
click at [692, 309] on icon "37/8" at bounding box center [700, 324] width 105 height 105
click at [522, 255] on input "e. 37/8" at bounding box center [522, 251] width 1 height 7
radio input "true"
click at [441, 316] on icon "44/3" at bounding box center [462, 324] width 105 height 105
click at [522, 255] on input "c. 44/3" at bounding box center [522, 251] width 1 height 7
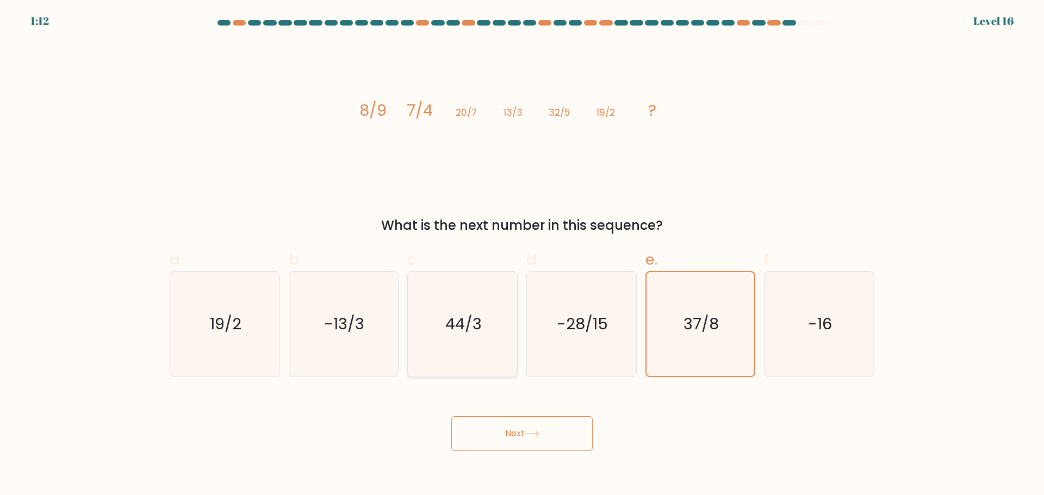
radio input "true"
click at [495, 425] on button "Next" at bounding box center [521, 433] width 141 height 35
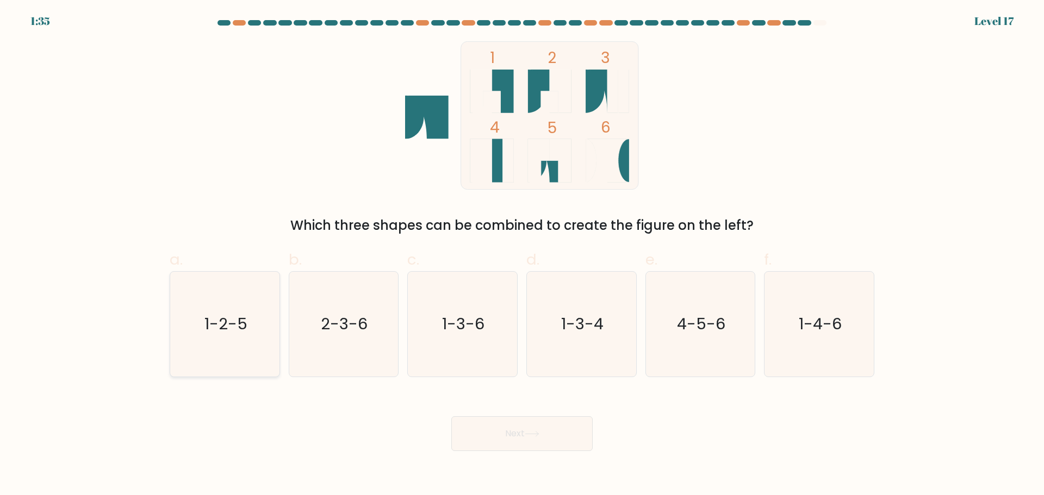
click at [206, 332] on text "1-2-5" at bounding box center [225, 324] width 43 height 22
click at [522, 255] on input "a. 1-2-5" at bounding box center [522, 251] width 1 height 7
radio input "true"
click at [554, 449] on button "Next" at bounding box center [521, 433] width 141 height 35
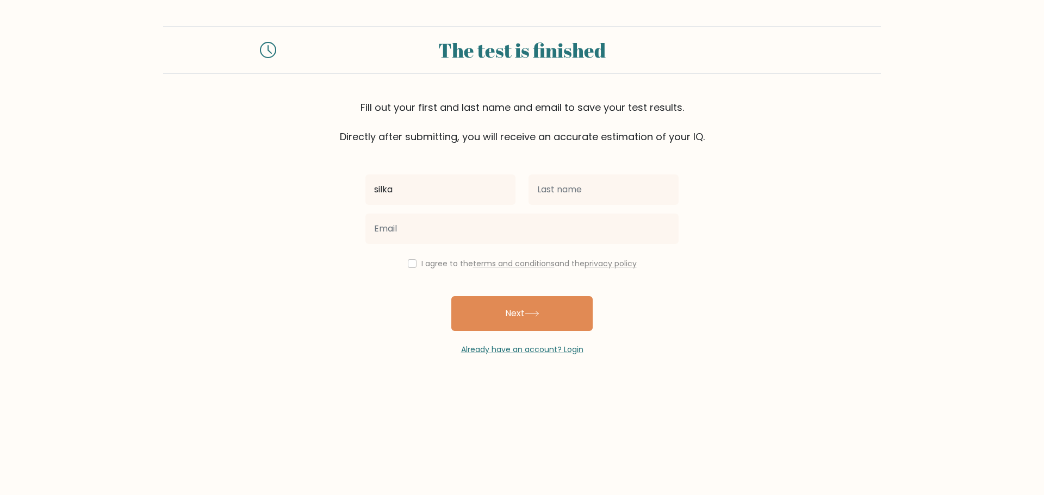
type input "silka"
type input "ardh"
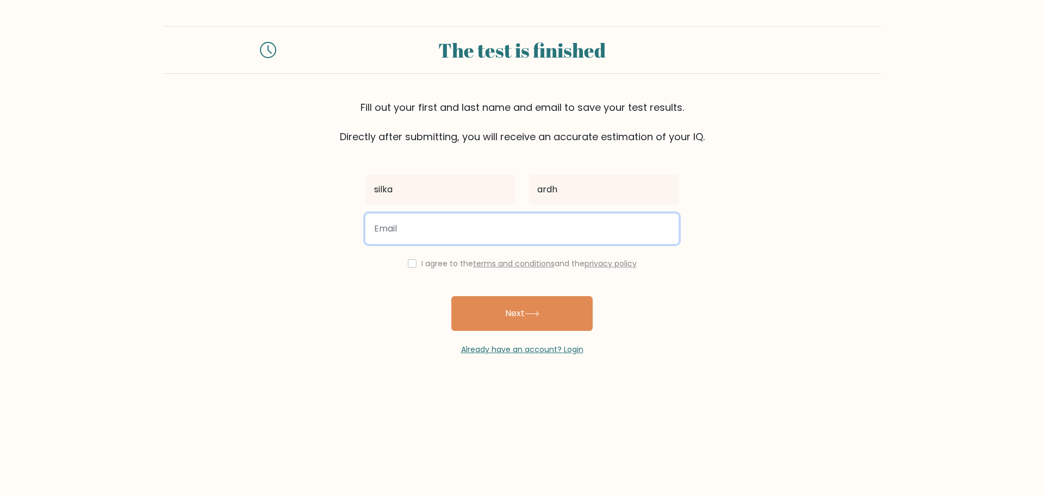
click at [435, 226] on input "email" at bounding box center [521, 229] width 313 height 30
type input "[EMAIL_ADDRESS][DOMAIN_NAME]"
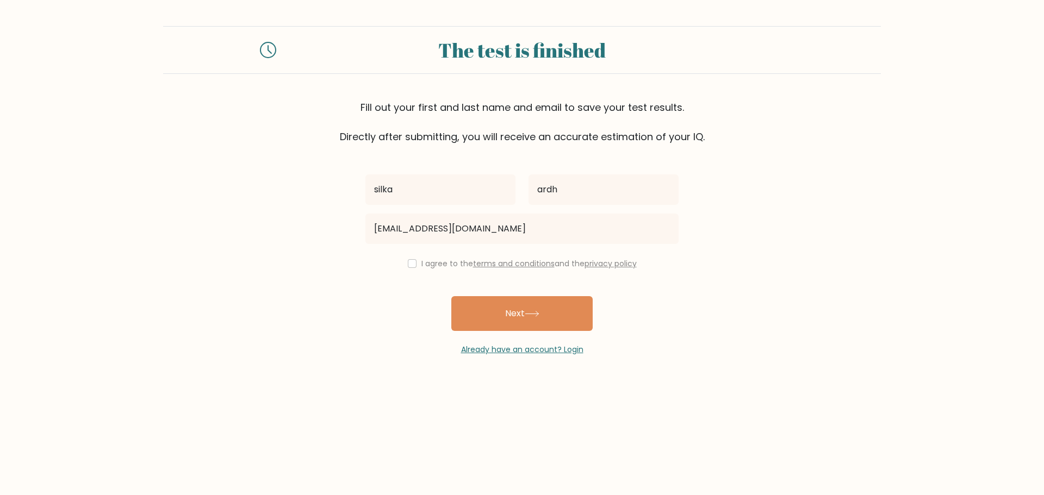
click at [409, 273] on div "silka ardh silkaardh@gmail.com I agree to the terms and conditions and the priv…" at bounding box center [522, 249] width 326 height 211
click at [412, 266] on input "checkbox" at bounding box center [412, 263] width 9 height 9
checkbox input "true"
click at [496, 323] on button "Next" at bounding box center [521, 313] width 141 height 35
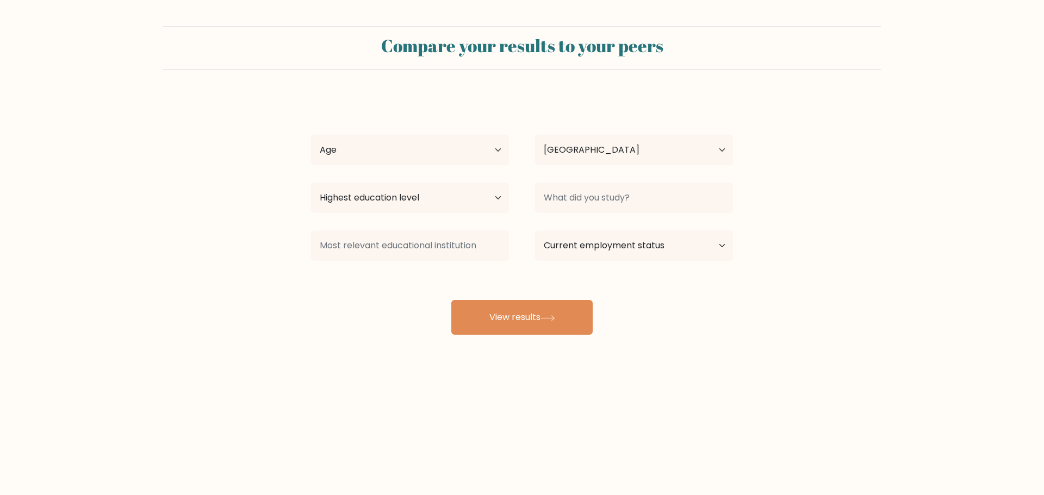
select select "ID"
click at [407, 134] on div "Age Under [DEMOGRAPHIC_DATA] [DEMOGRAPHIC_DATA] [DEMOGRAPHIC_DATA] [DEMOGRAPHIC…" at bounding box center [410, 149] width 224 height 39
click at [402, 148] on select "Age Under [DEMOGRAPHIC_DATA] [DEMOGRAPHIC_DATA] [DEMOGRAPHIC_DATA] [DEMOGRAPHIC…" at bounding box center [410, 150] width 198 height 30
select select "25_34"
click at [311, 135] on select "Age Under [DEMOGRAPHIC_DATA] [DEMOGRAPHIC_DATA] [DEMOGRAPHIC_DATA] [DEMOGRAPHIC…" at bounding box center [410, 150] width 198 height 30
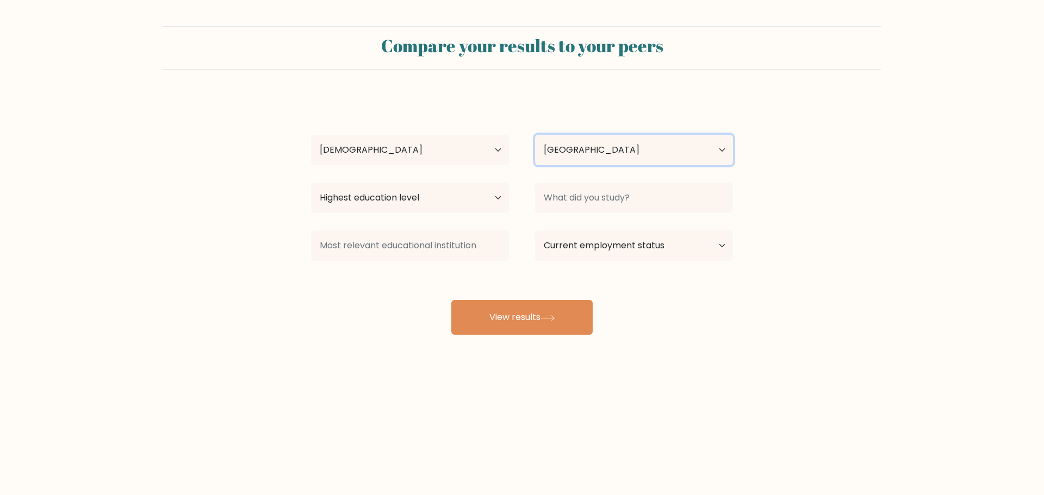
click at [570, 157] on select "Country [GEOGRAPHIC_DATA] [GEOGRAPHIC_DATA] [GEOGRAPHIC_DATA] [US_STATE] [GEOGR…" at bounding box center [634, 150] width 198 height 30
click at [519, 95] on form "Compare your results to your peers silka ardh Age Under [DEMOGRAPHIC_DATA] [DEM…" at bounding box center [522, 180] width 1044 height 309
click at [434, 213] on div "Highest education level No schooling Primary Lower Secondary Upper Secondary Oc…" at bounding box center [410, 197] width 224 height 39
click at [440, 207] on select "Highest education level No schooling Primary Lower Secondary Upper Secondary Oc…" at bounding box center [410, 198] width 198 height 30
select select "bachelors_degree"
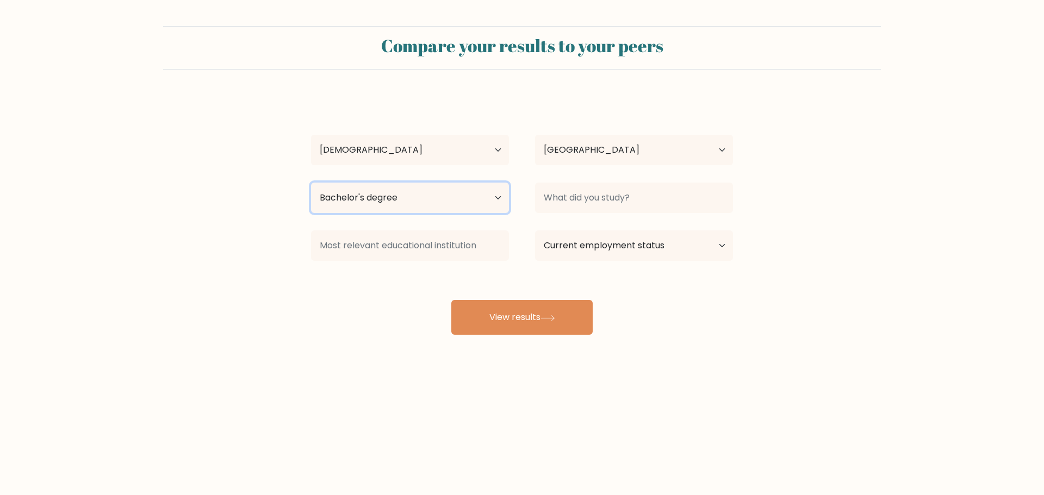
click at [311, 183] on select "Highest education level No schooling Primary Lower Secondary Upper Secondary Oc…" at bounding box center [410, 198] width 198 height 30
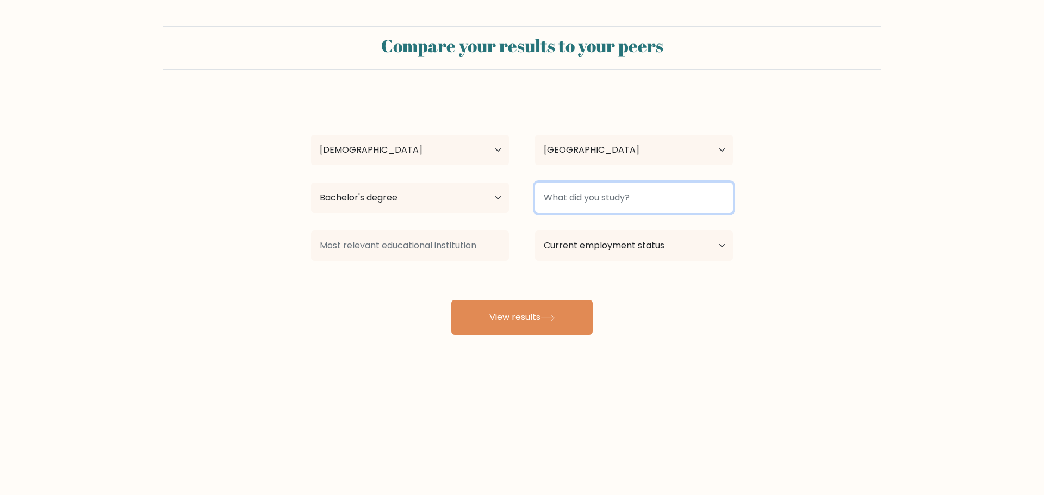
click at [616, 194] on input at bounding box center [634, 198] width 198 height 30
type input "Agrotechnology"
click at [451, 300] on button "View results" at bounding box center [521, 317] width 141 height 35
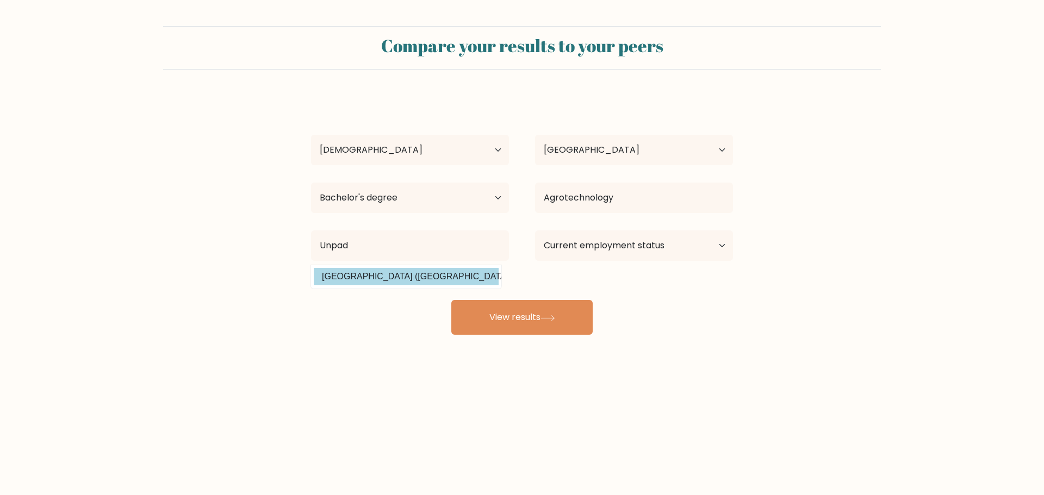
click at [471, 269] on option "[GEOGRAPHIC_DATA] ([GEOGRAPHIC_DATA])" at bounding box center [406, 276] width 185 height 17
type input "[GEOGRAPHIC_DATA]"
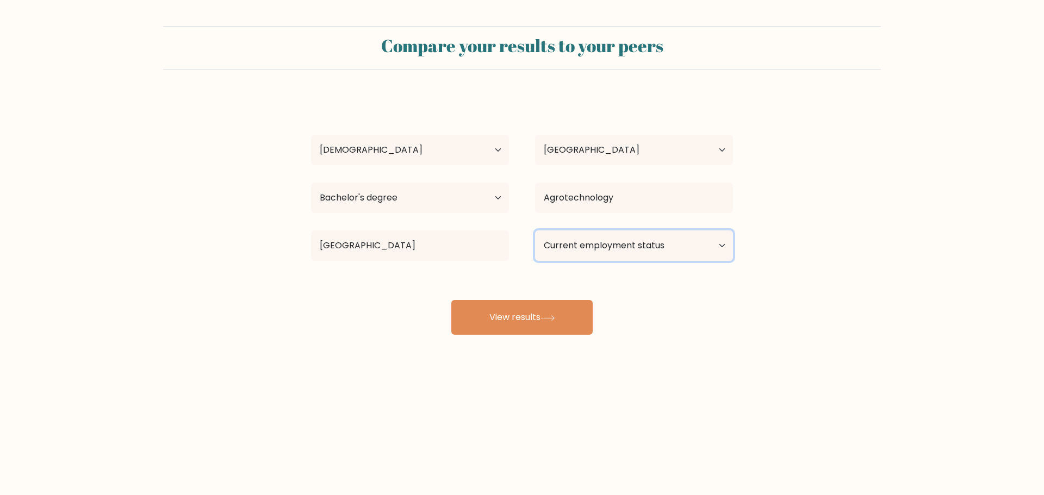
click at [593, 242] on select "Current employment status Employed Student Retired Other / prefer not to answer" at bounding box center [634, 246] width 198 height 30
select select "employed"
click at [535, 231] on select "Current employment status Employed Student Retired Other / prefer not to answer" at bounding box center [634, 246] width 198 height 30
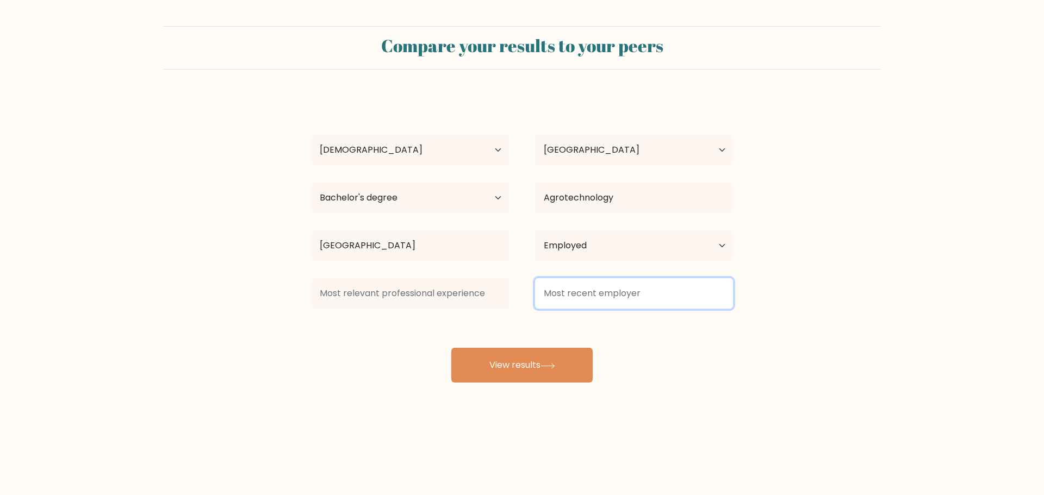
click at [573, 308] on input at bounding box center [634, 293] width 198 height 30
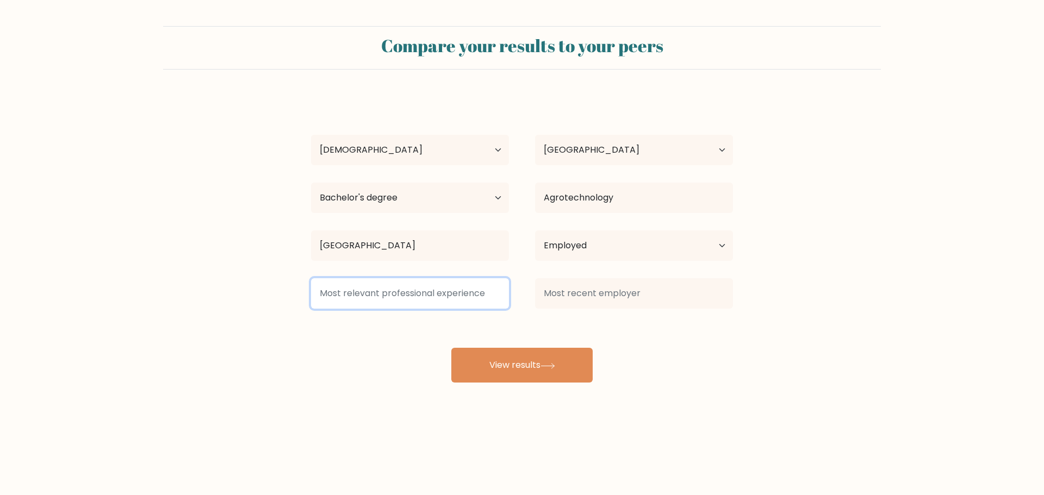
click at [467, 304] on input at bounding box center [410, 293] width 198 height 30
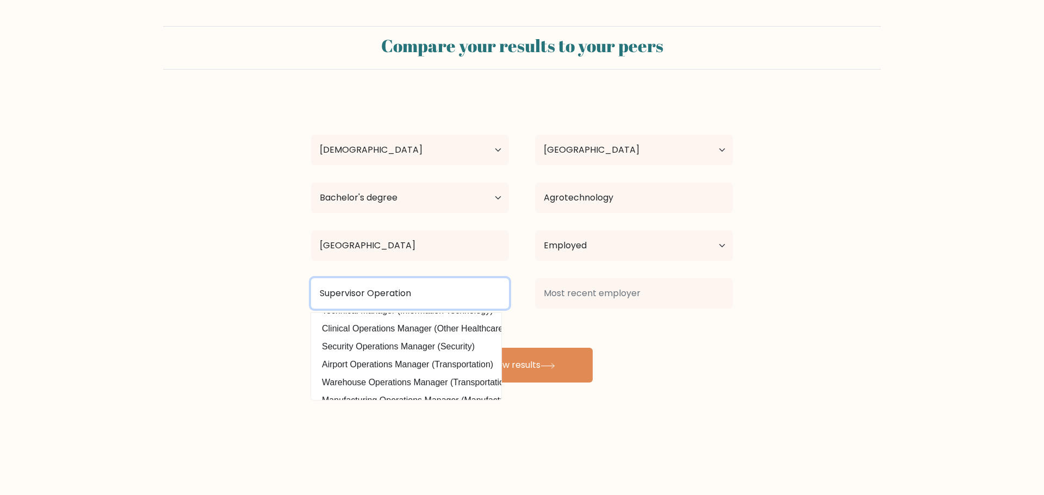
scroll to position [86, 0]
type input "operation manager"
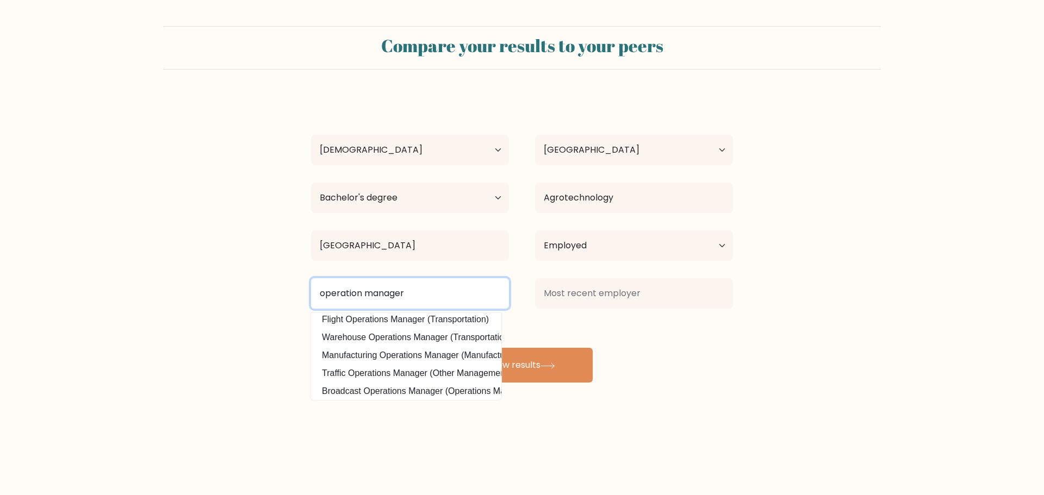
scroll to position [98, 0]
click at [461, 296] on input "operation manager" at bounding box center [410, 293] width 198 height 30
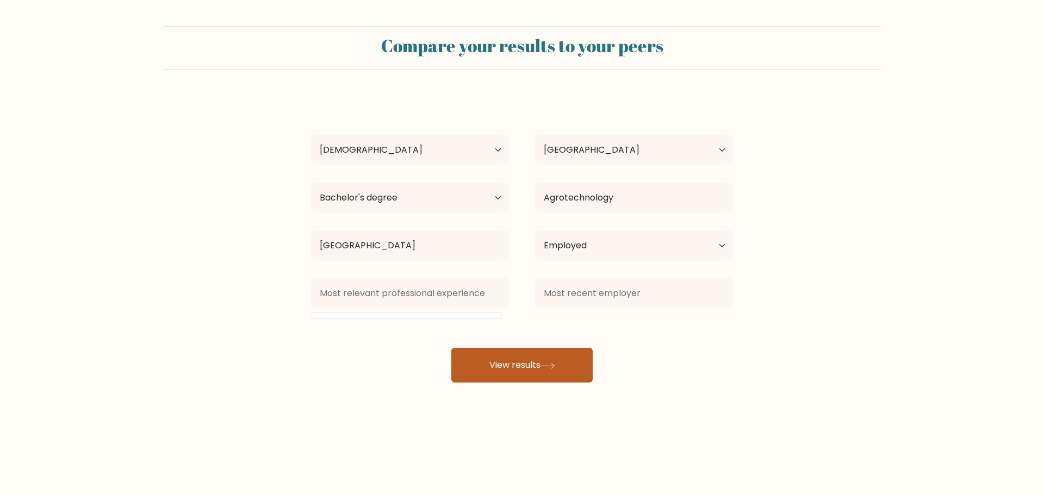
click at [509, 378] on button "View results" at bounding box center [521, 365] width 141 height 35
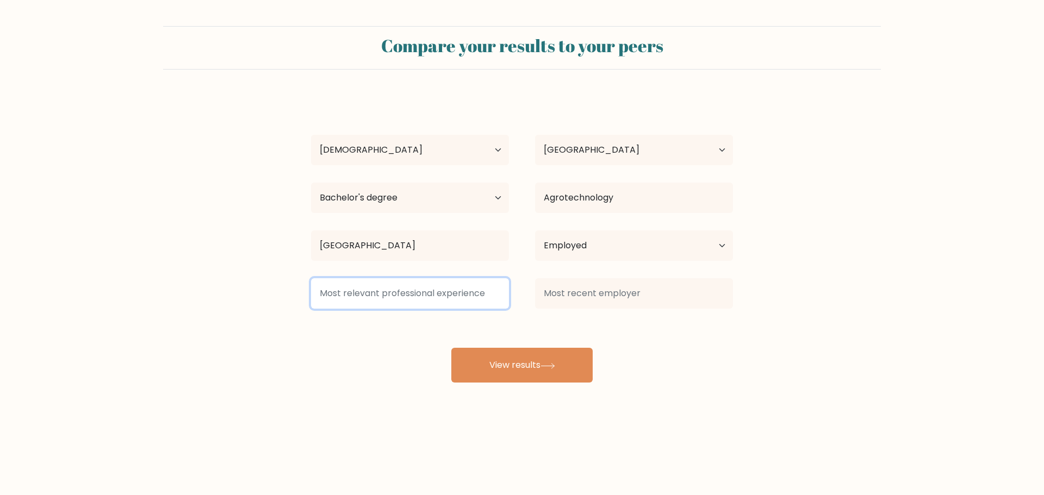
type input "d"
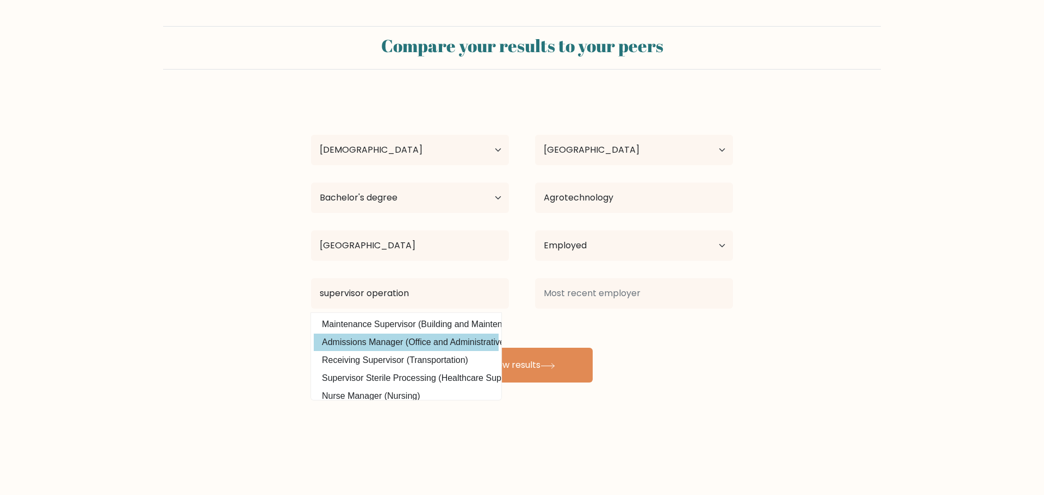
click at [475, 340] on option "Admissions Manager (Office and Administrative Support)" at bounding box center [406, 342] width 185 height 17
type input "Admissions Manager"
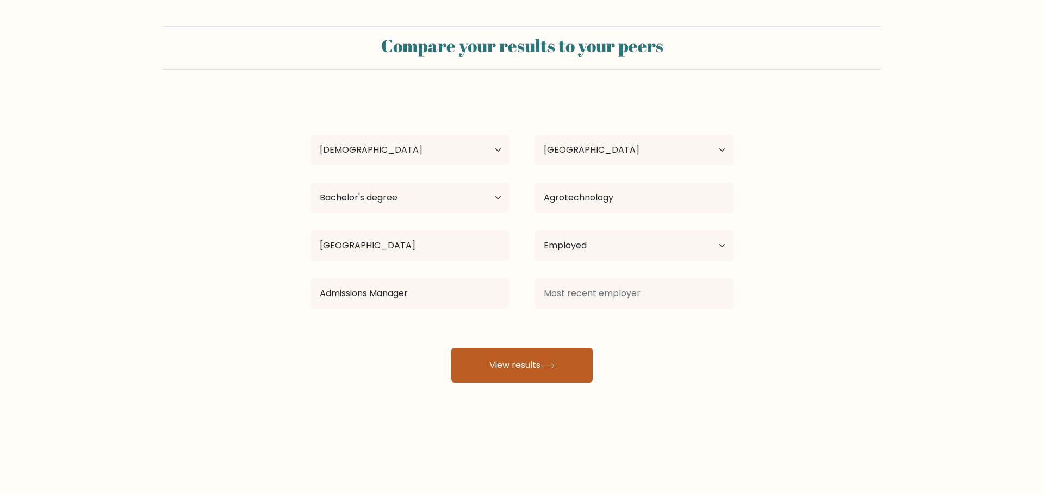
click at [485, 352] on button "View results" at bounding box center [521, 365] width 141 height 35
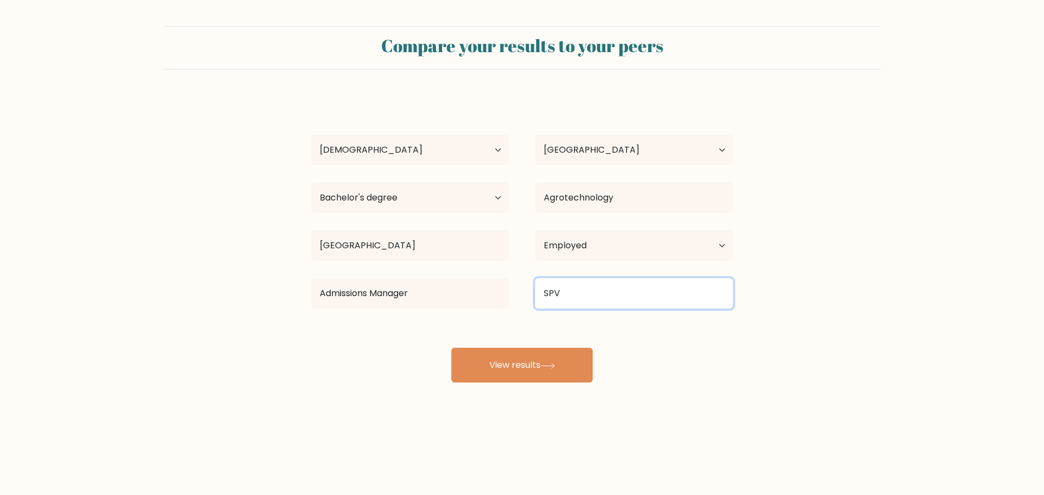
type input "SPV"
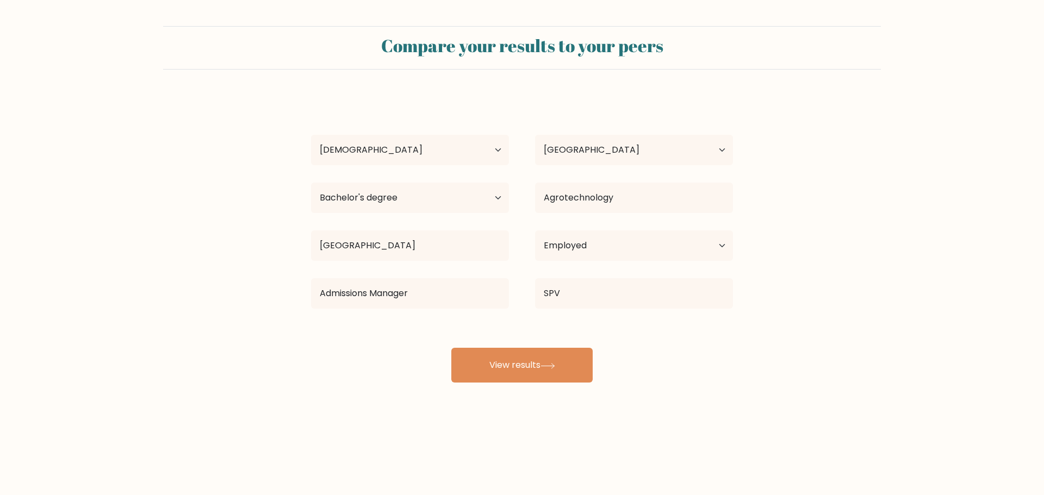
click at [470, 383] on div "Compare your results to your peers silka ardh Age Under [DEMOGRAPHIC_DATA] [DEM…" at bounding box center [522, 206] width 1044 height 412
click at [495, 359] on button "View results" at bounding box center [521, 365] width 141 height 35
